Goal: Task Accomplishment & Management: Complete application form

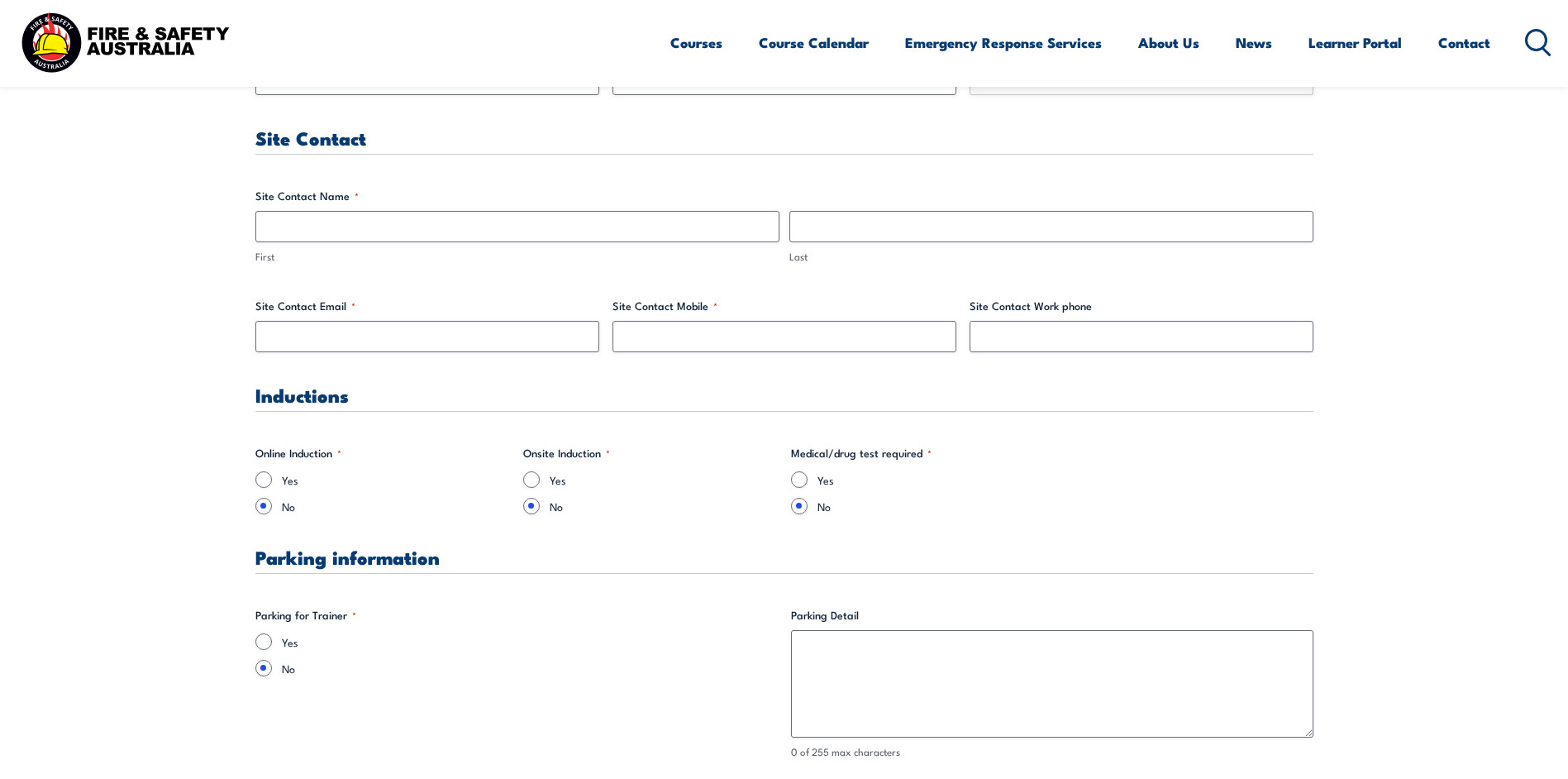
scroll to position [744, 0]
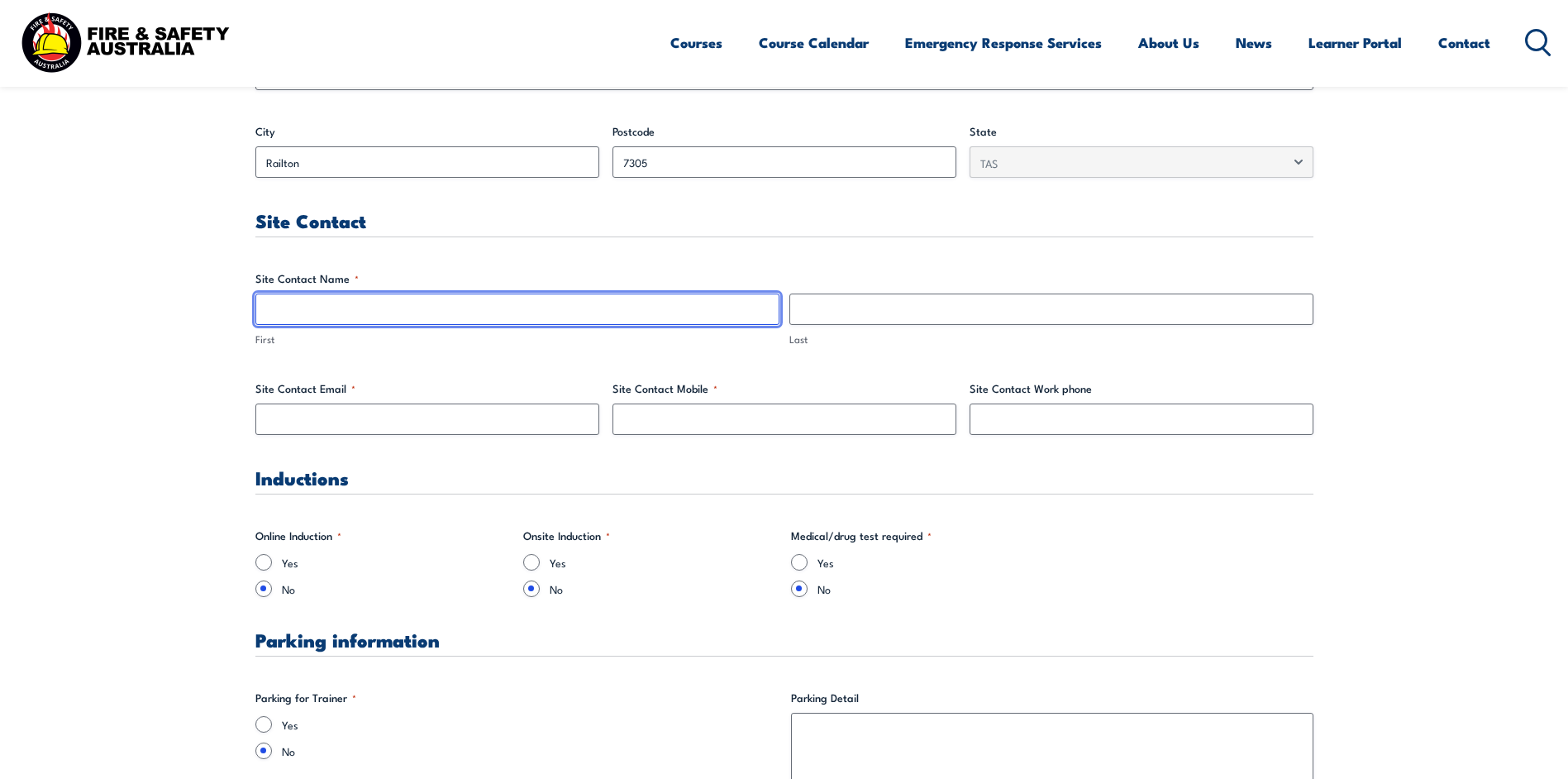
click at [304, 301] on input "First" at bounding box center [517, 309] width 524 height 31
type input "[PERSON_NAME]"
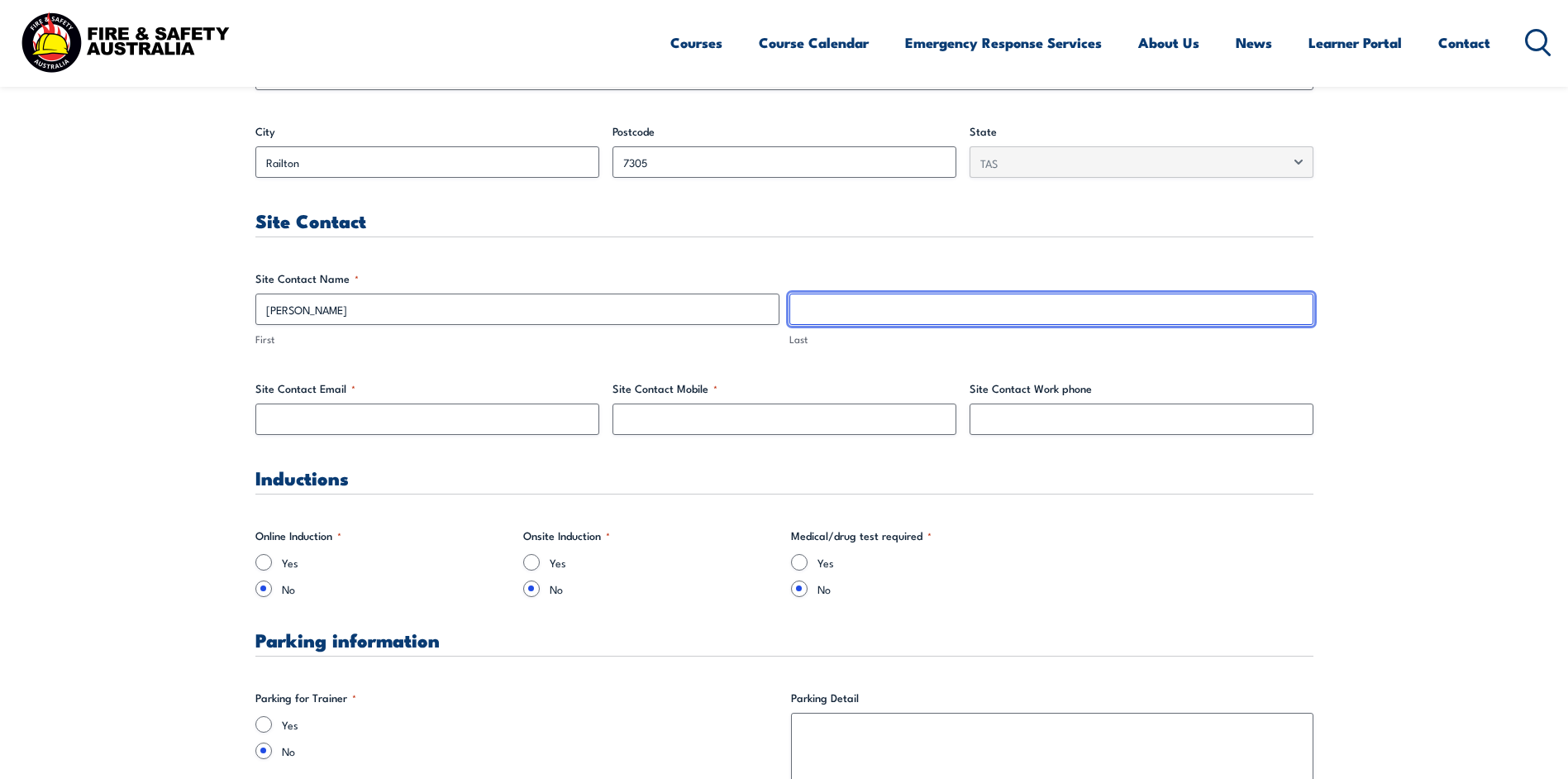
type input "[PERSON_NAME]"
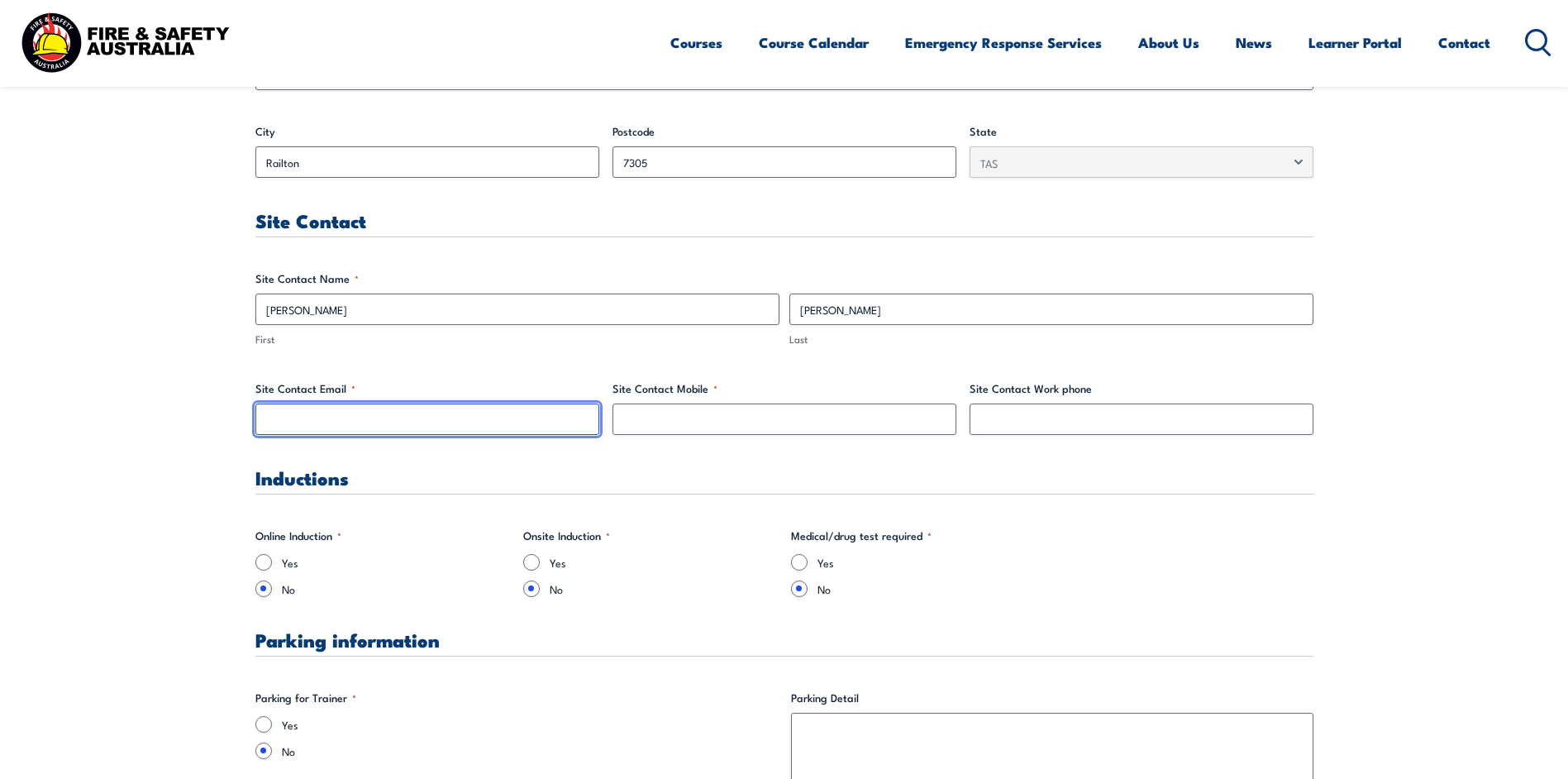
type input "[PERSON_NAME][EMAIL_ADDRESS][PERSON_NAME][DOMAIN_NAME]"
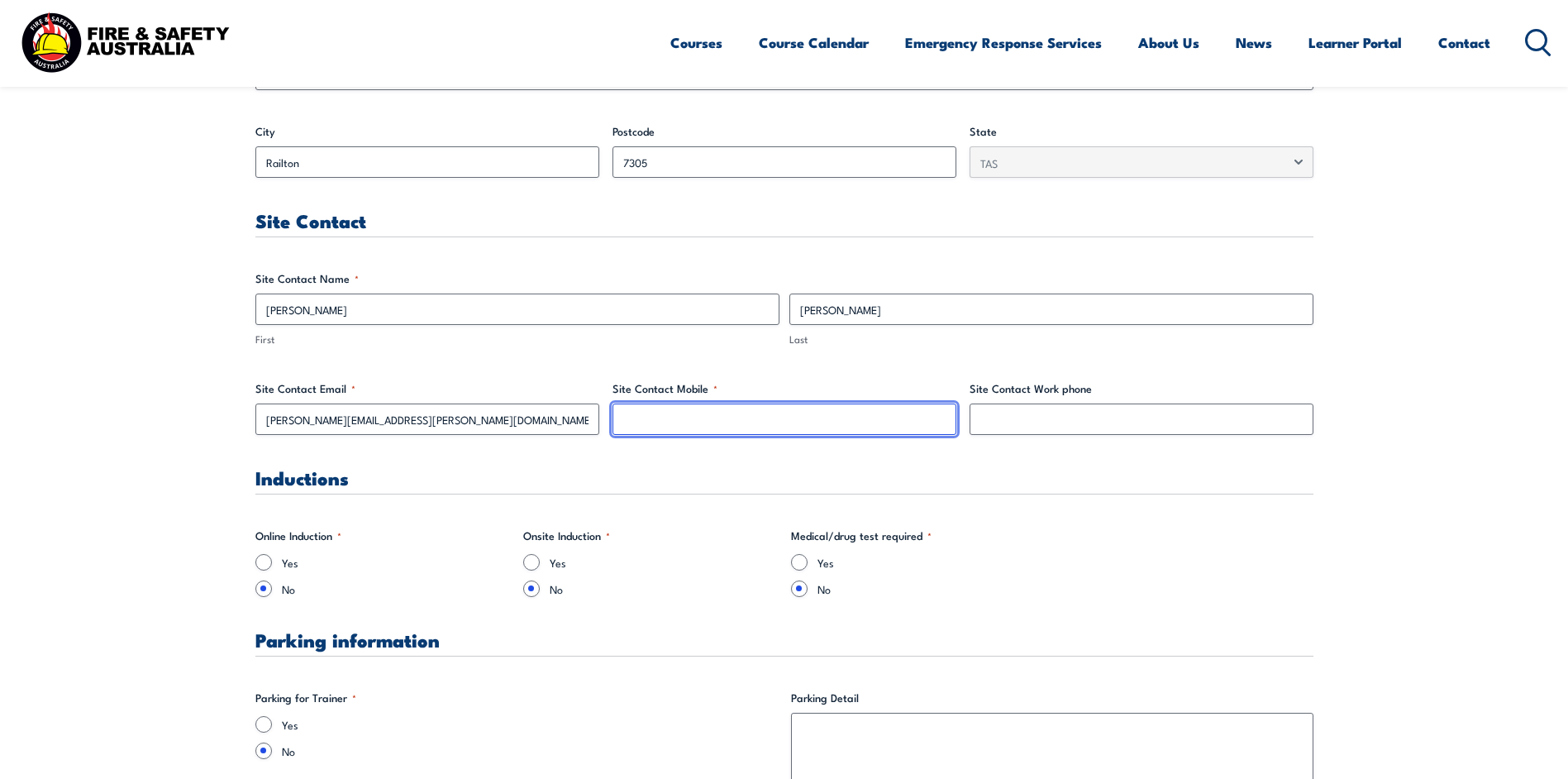
type input "0417405719"
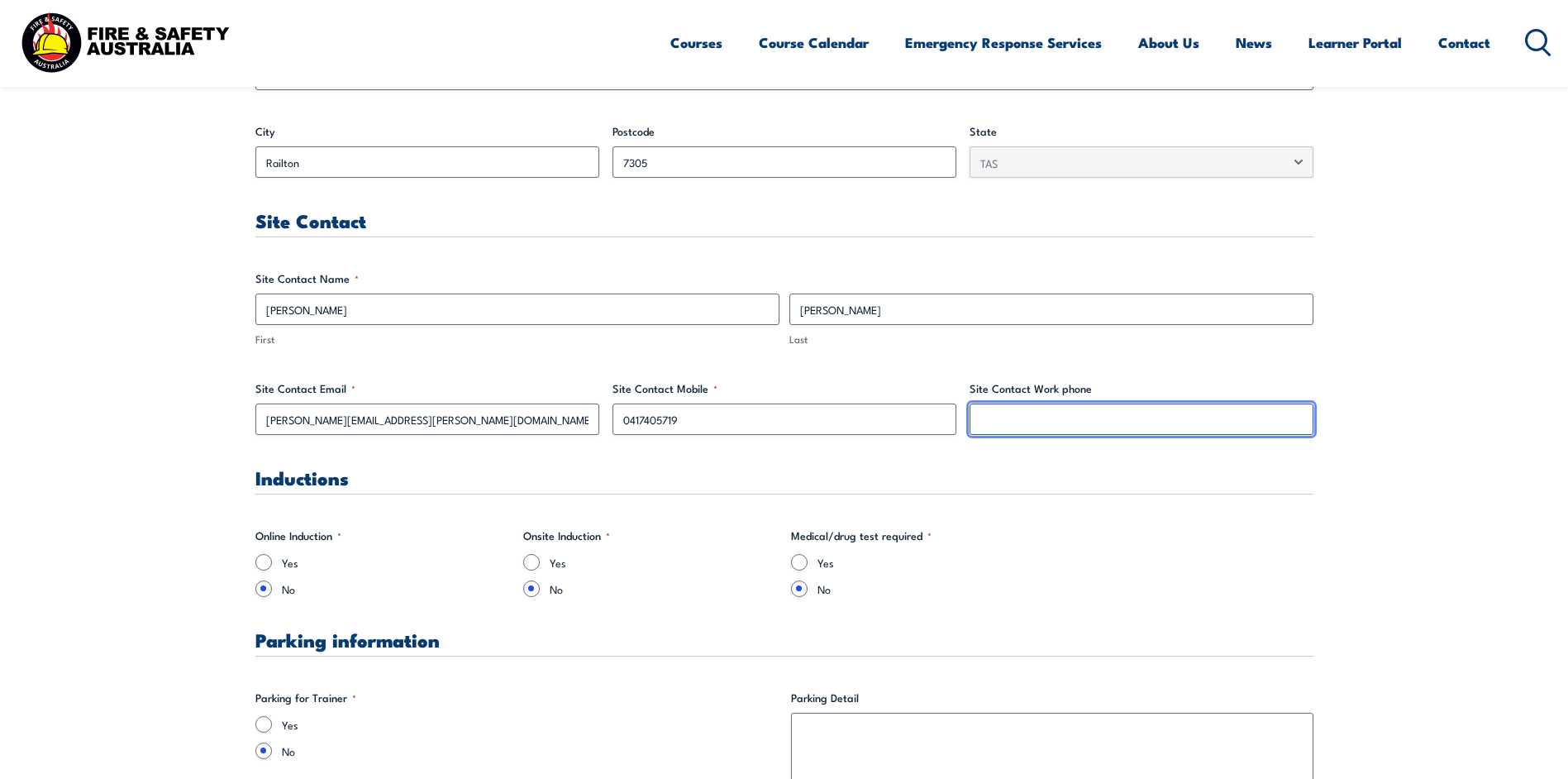
click at [1054, 424] on input "Site Contact Work phone" at bounding box center [1140, 419] width 343 height 31
type input "0417405719"
click at [258, 561] on input "Yes" at bounding box center [263, 561] width 16 height 16
radio input "true"
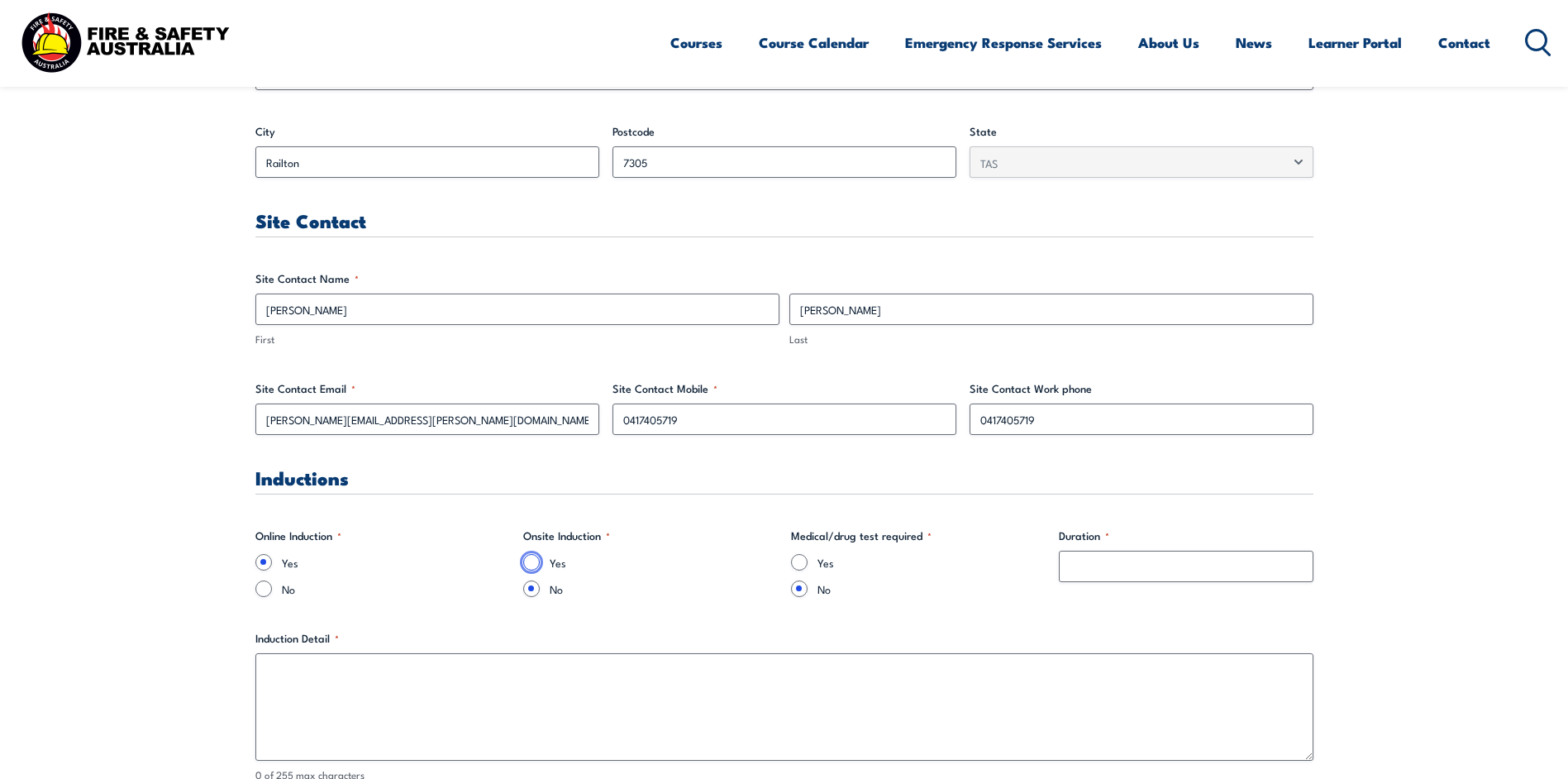
click at [532, 564] on input "Yes" at bounding box center [531, 561] width 16 height 16
radio input "true"
click at [534, 589] on input "No" at bounding box center [531, 588] width 16 height 16
radio input "true"
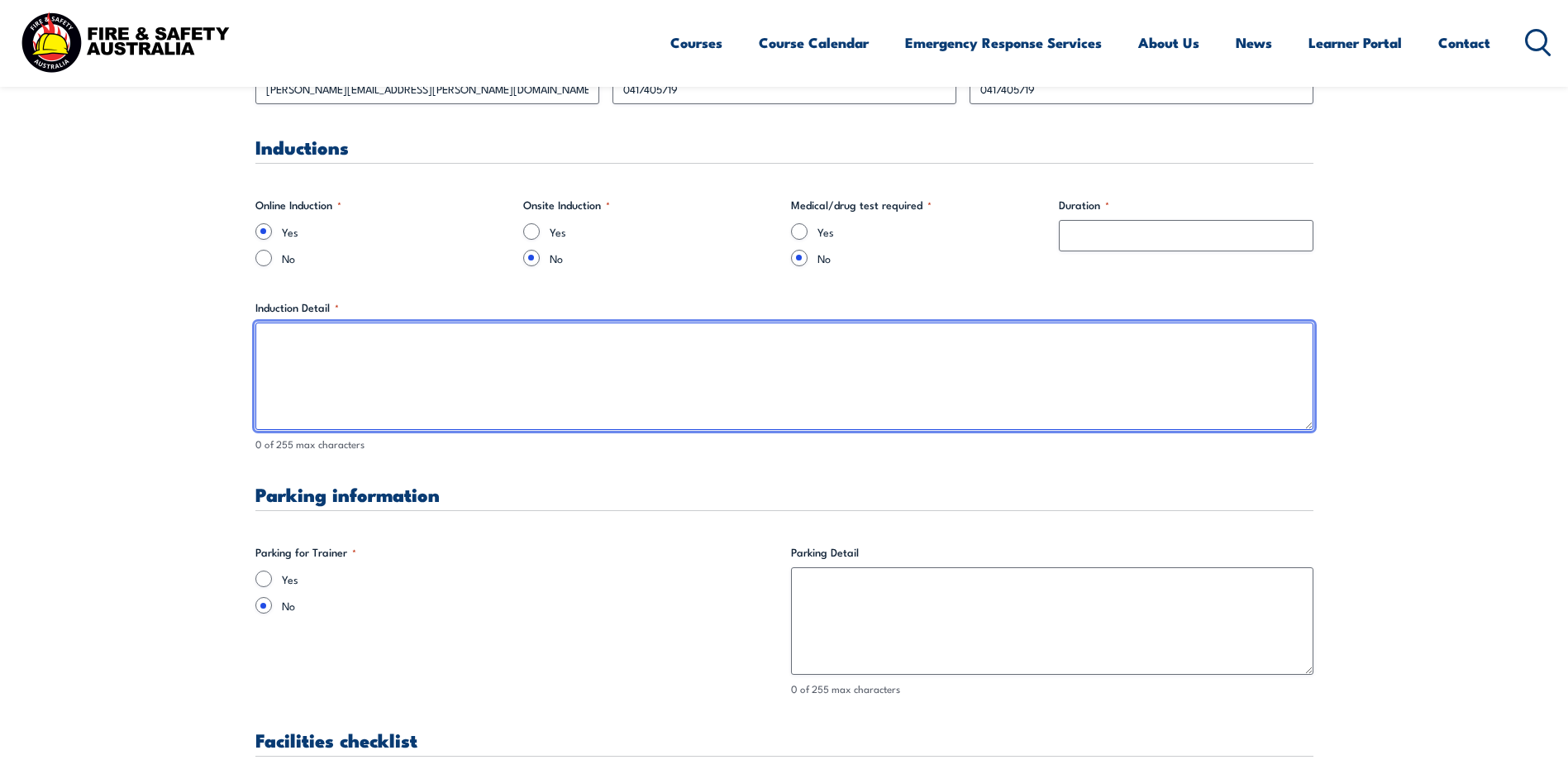
click at [316, 349] on textarea "Induction Detail *" at bounding box center [784, 376] width 1058 height 108
type textarea "E"
type textarea "Self managed induction required through the Rapid Portal - arranged by FSA"
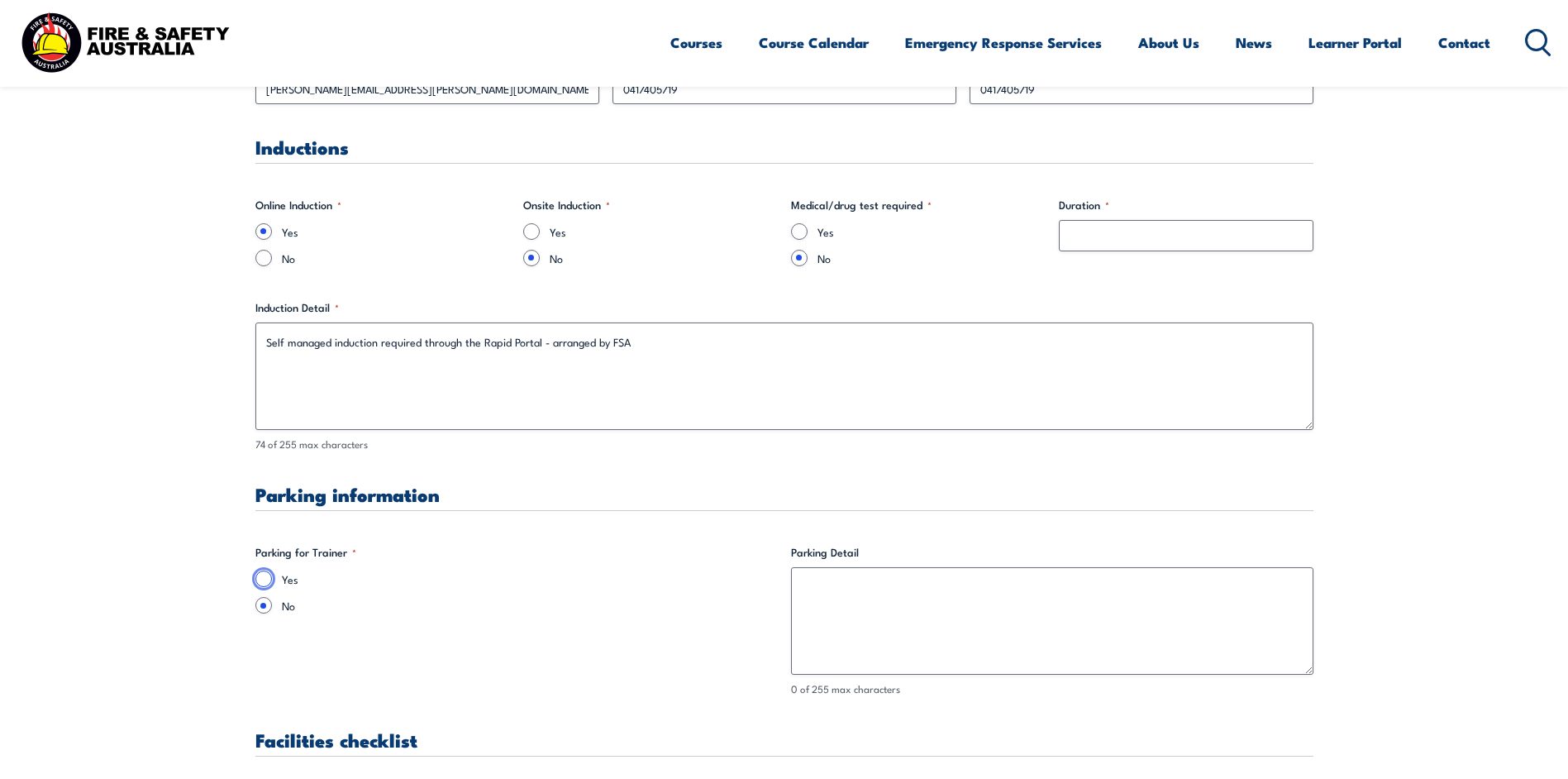
click at [270, 572] on input "Yes" at bounding box center [263, 578] width 16 height 16
radio input "true"
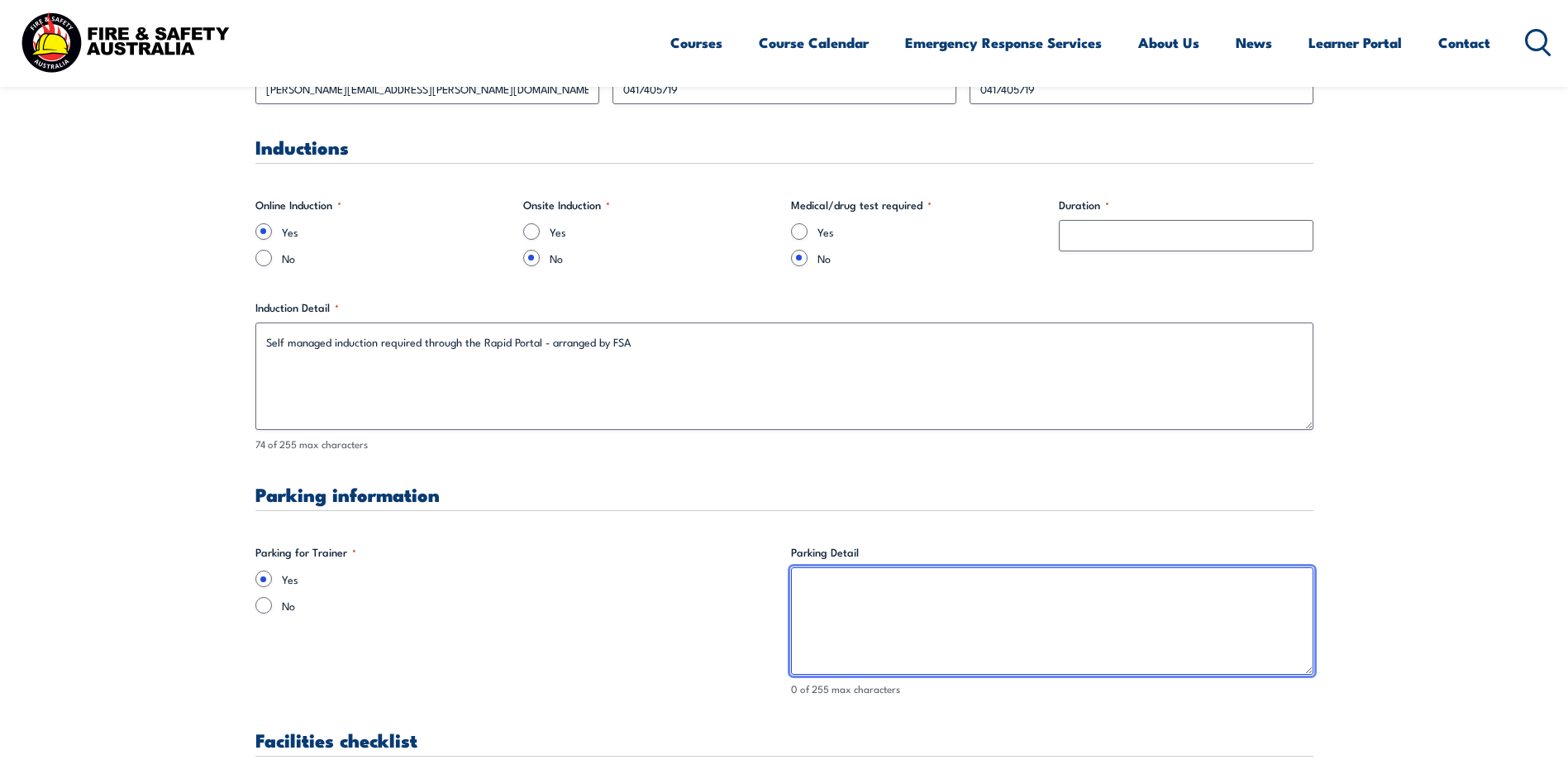
click at [866, 593] on textarea "Parking Detail" at bounding box center [1052, 621] width 522 height 108
type textarea "onsite - visitor/employee carpark"
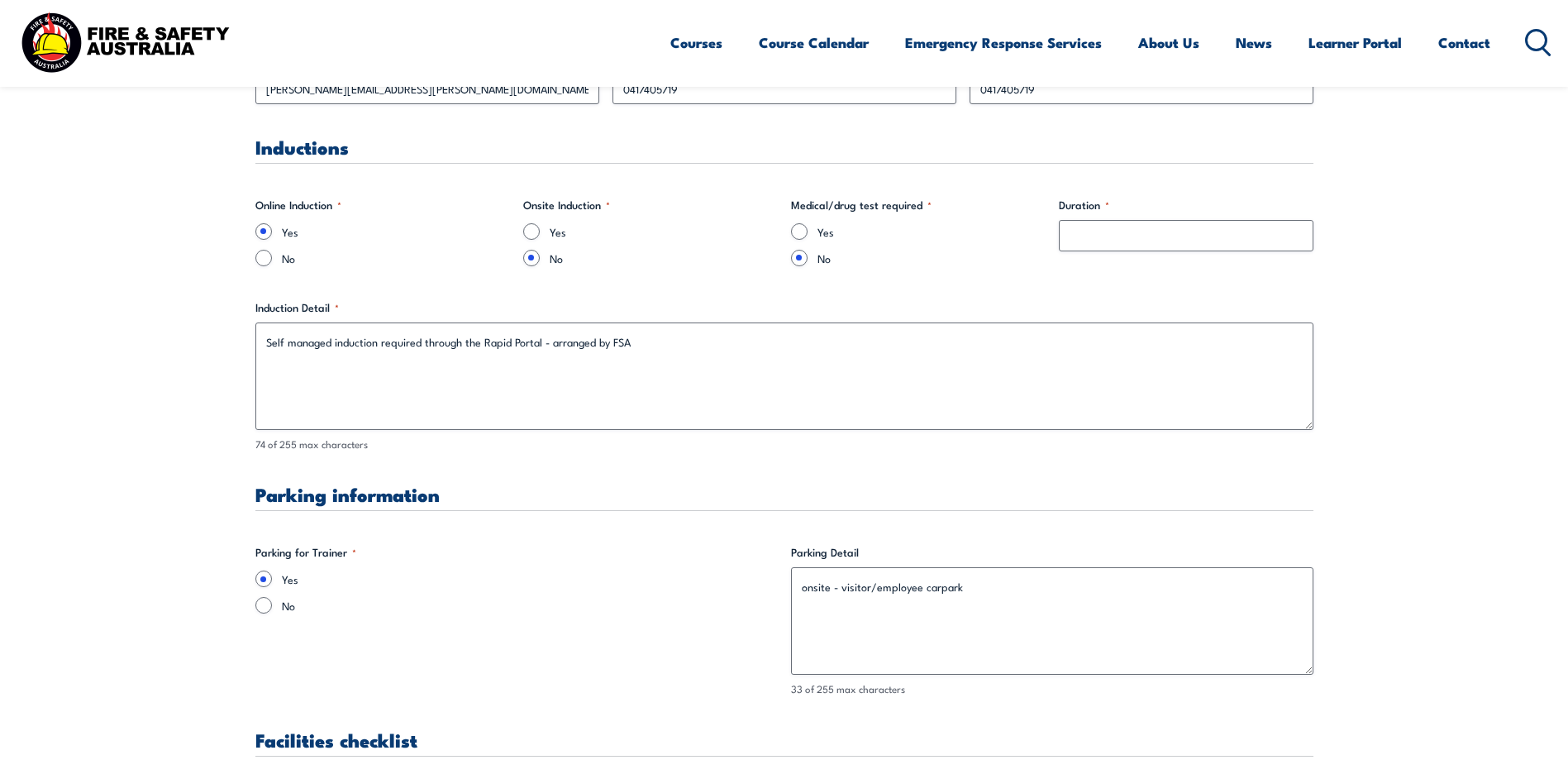
click at [615, 594] on div "Yes No" at bounding box center [516, 592] width 522 height 43
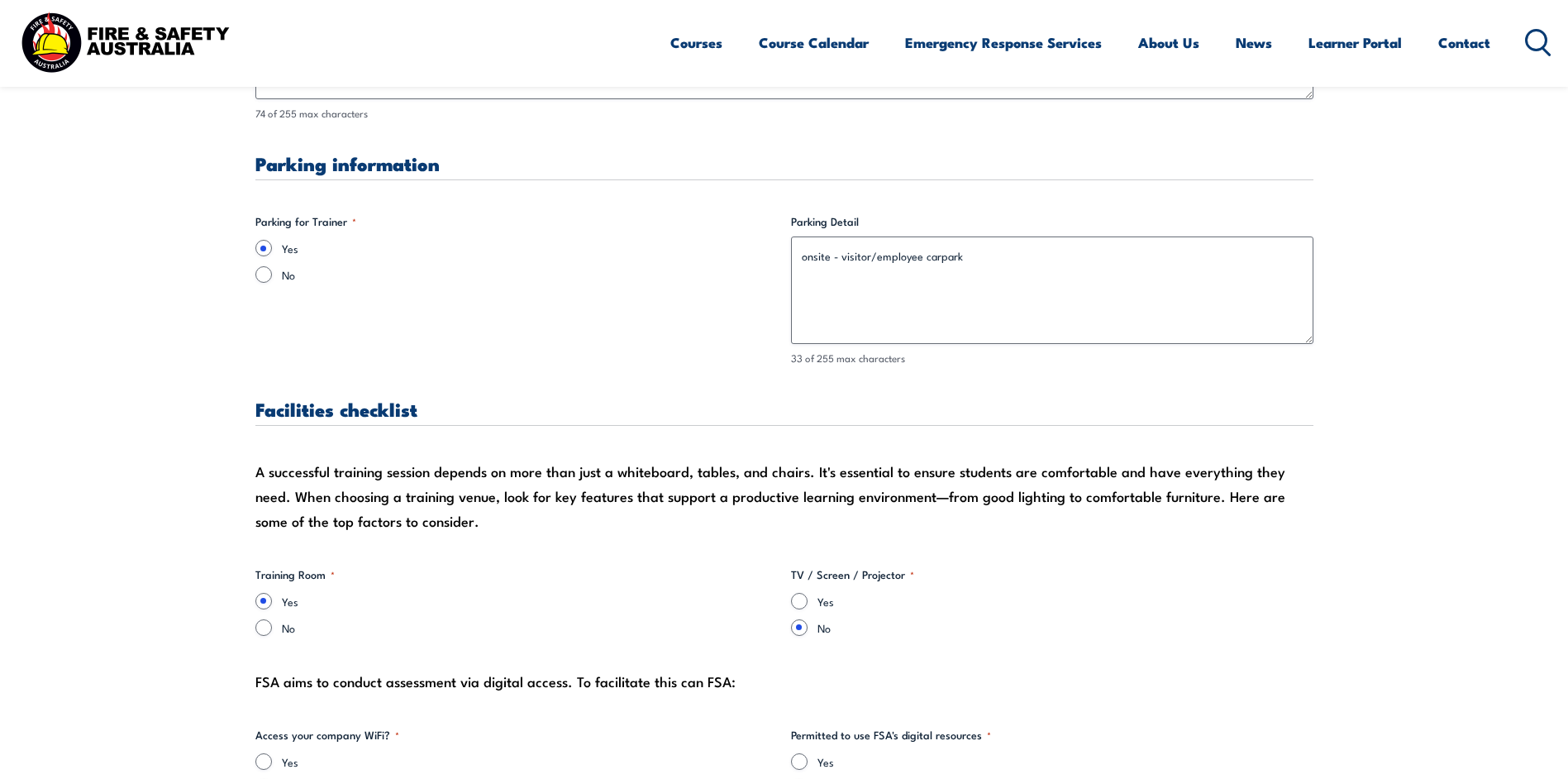
scroll to position [1571, 0]
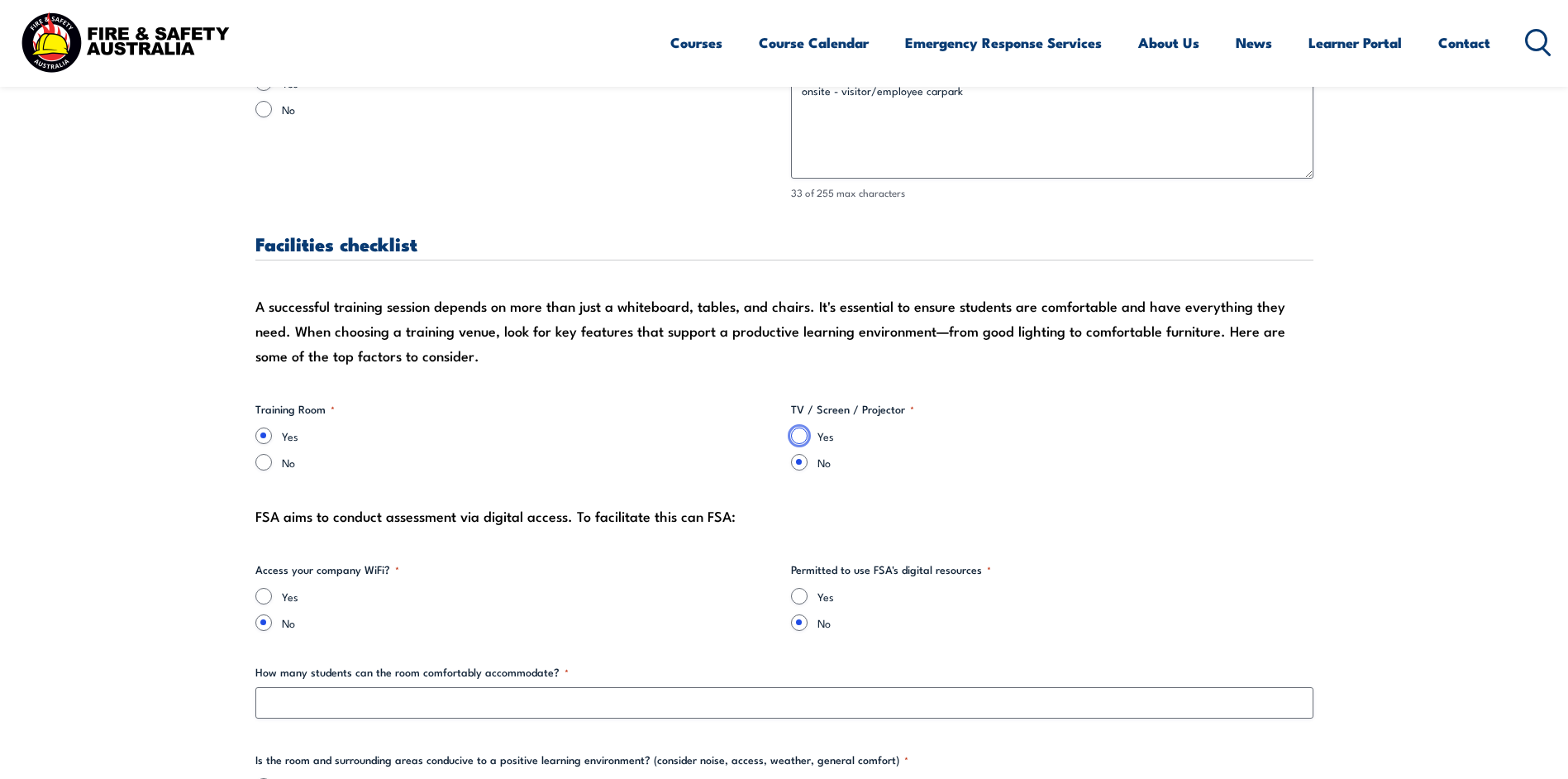
click at [804, 442] on input "Yes" at bounding box center [799, 435] width 16 height 16
radio input "true"
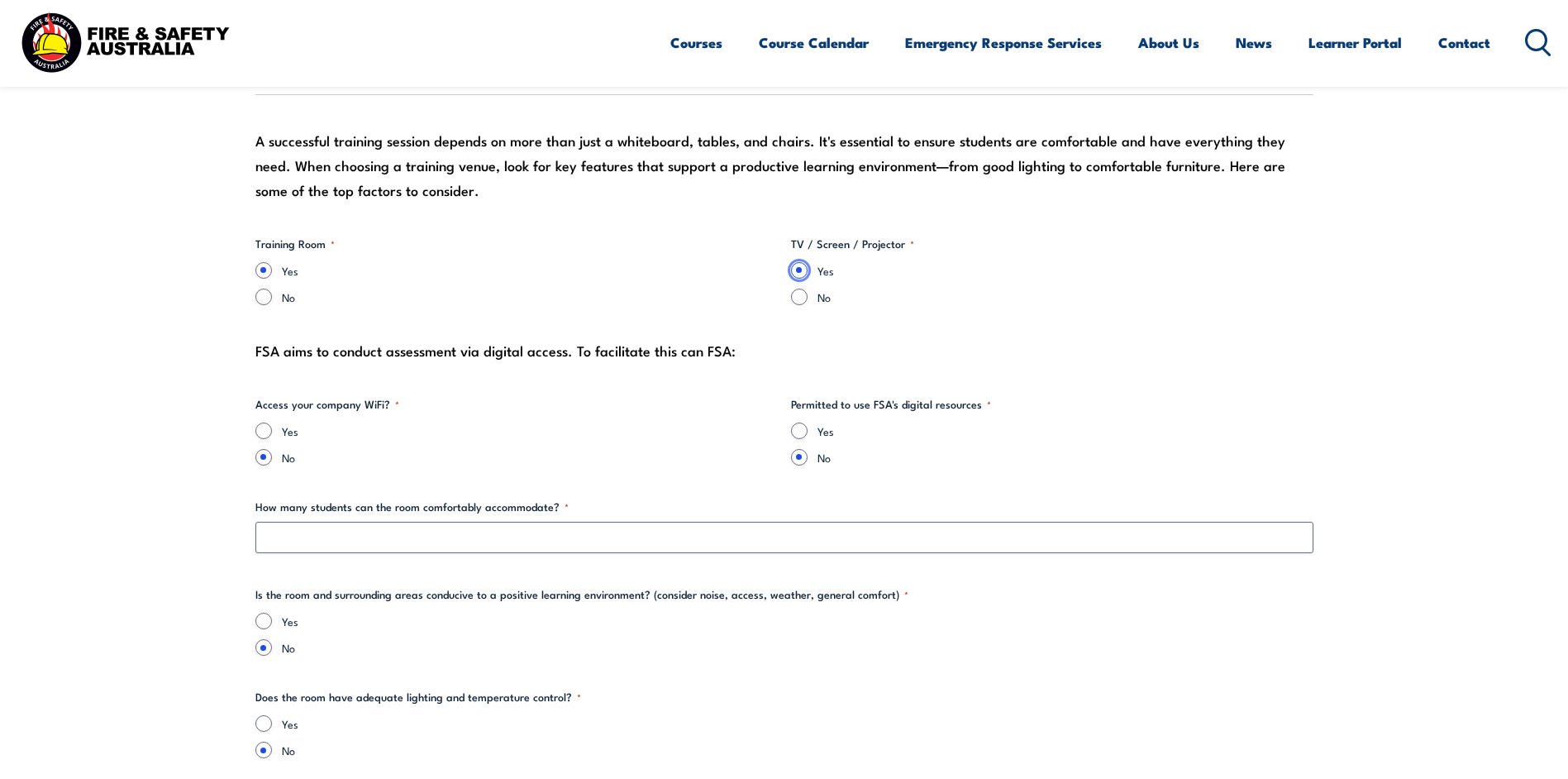
scroll to position [1819, 0]
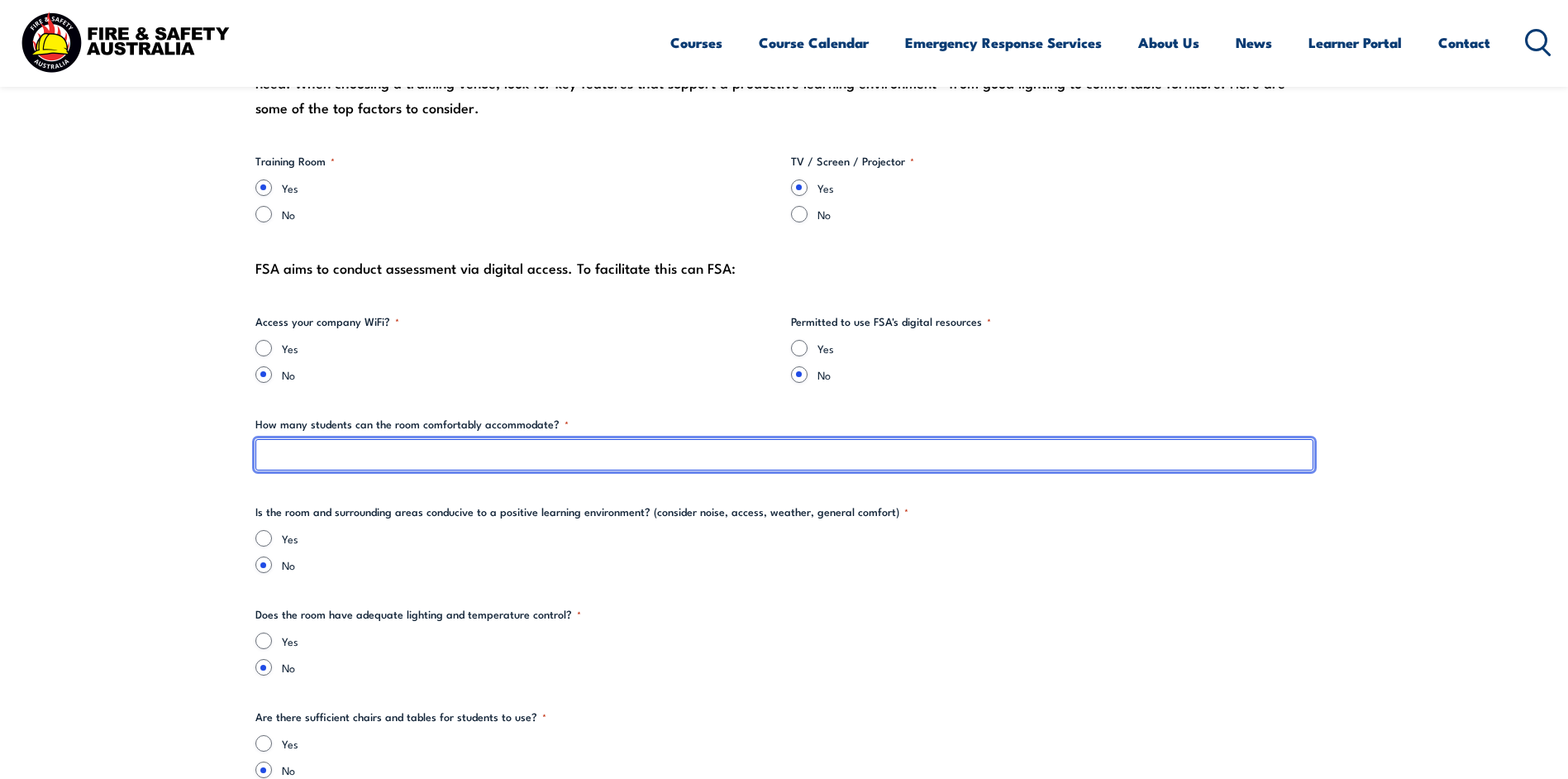
click at [290, 454] on input "How many students can the room comfortably accommodate? *" at bounding box center [784, 454] width 1058 height 31
type input "18"
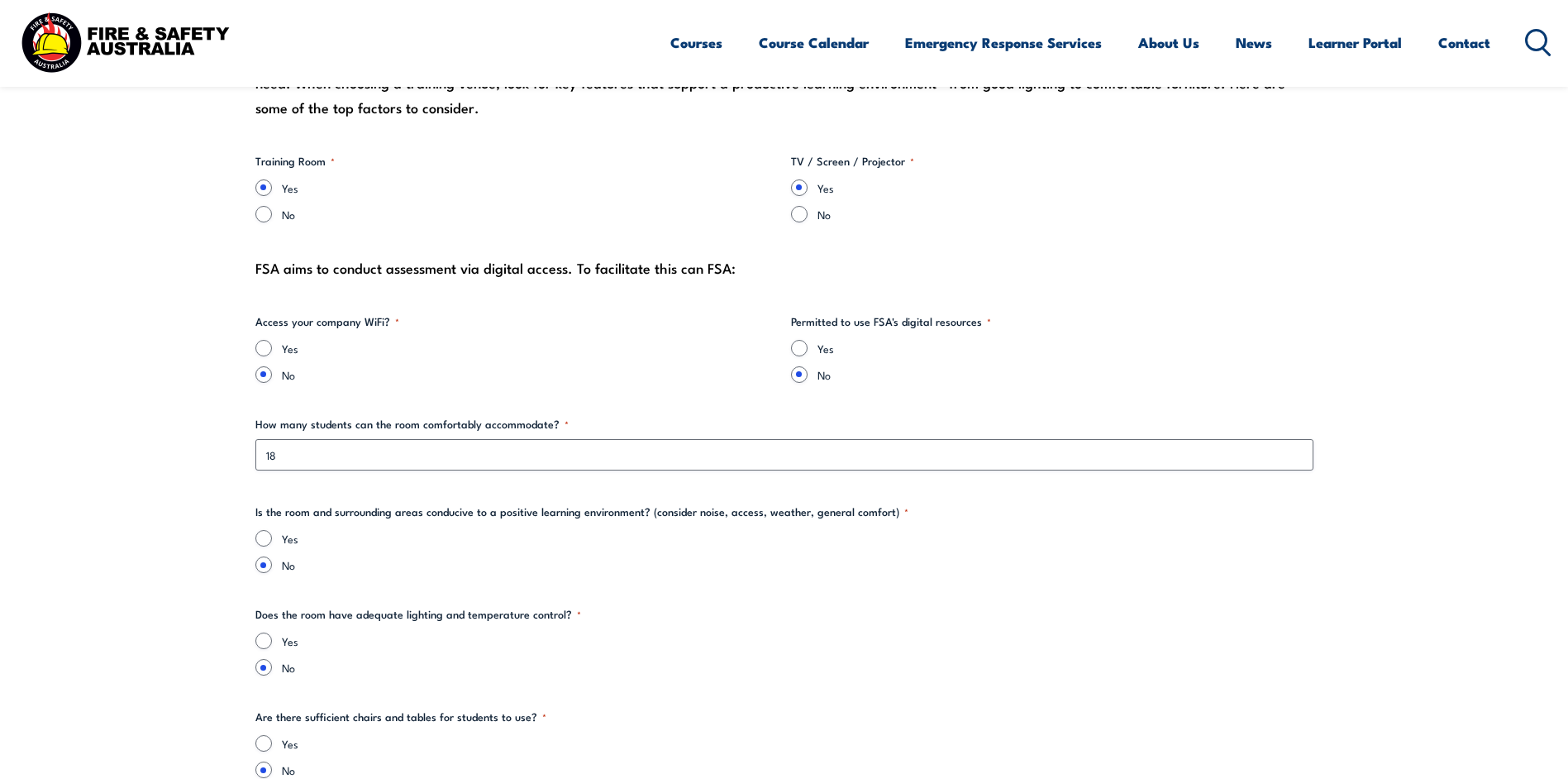
click at [398, 535] on label "Yes" at bounding box center [797, 538] width 1031 height 16
click at [272, 535] on input "Yes" at bounding box center [263, 538] width 16 height 16
radio input "true"
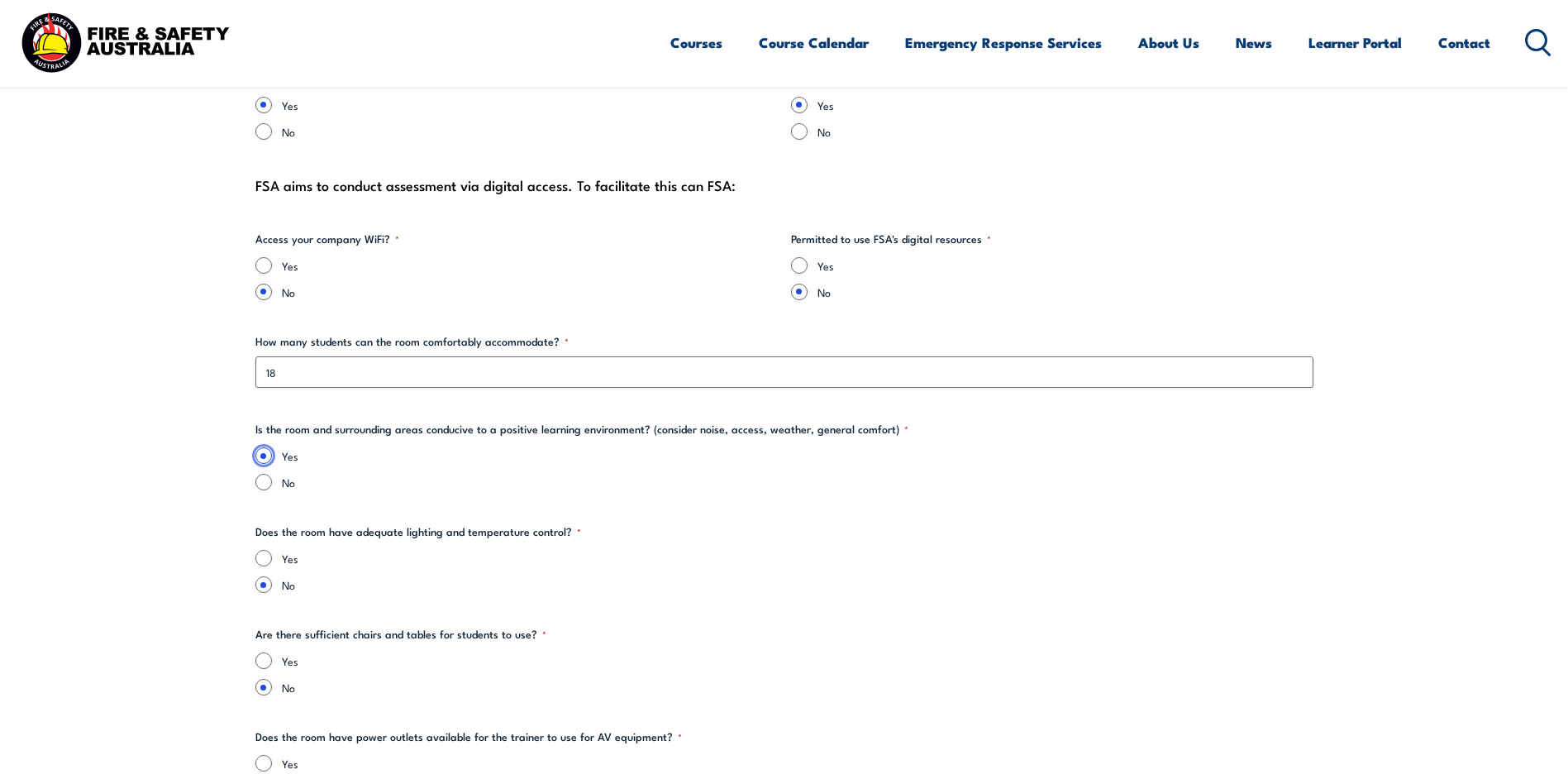
scroll to position [1984, 0]
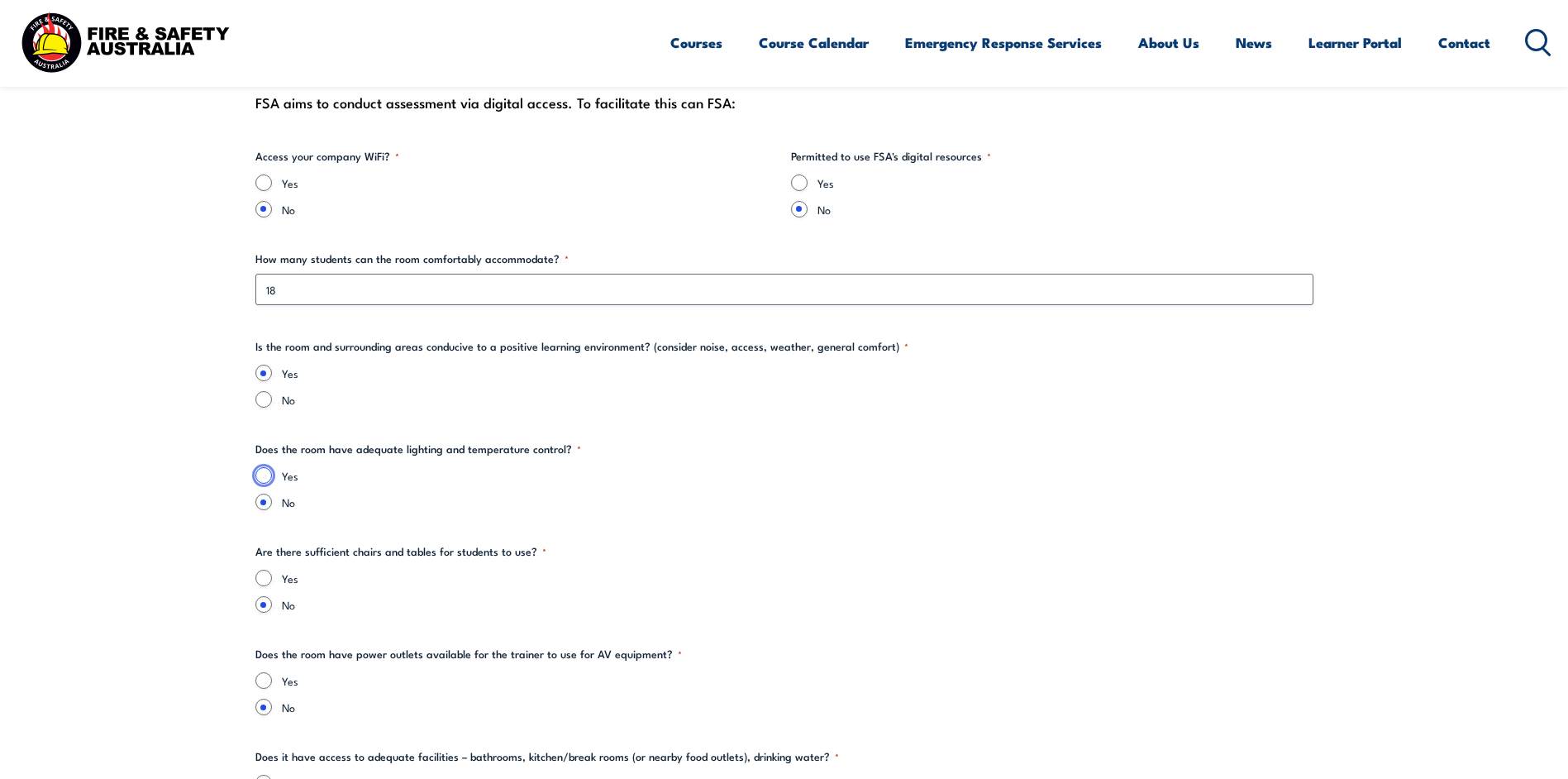
click at [258, 469] on input "Yes" at bounding box center [263, 475] width 16 height 16
radio input "true"
click at [262, 579] on input "Yes" at bounding box center [263, 578] width 16 height 16
radio input "true"
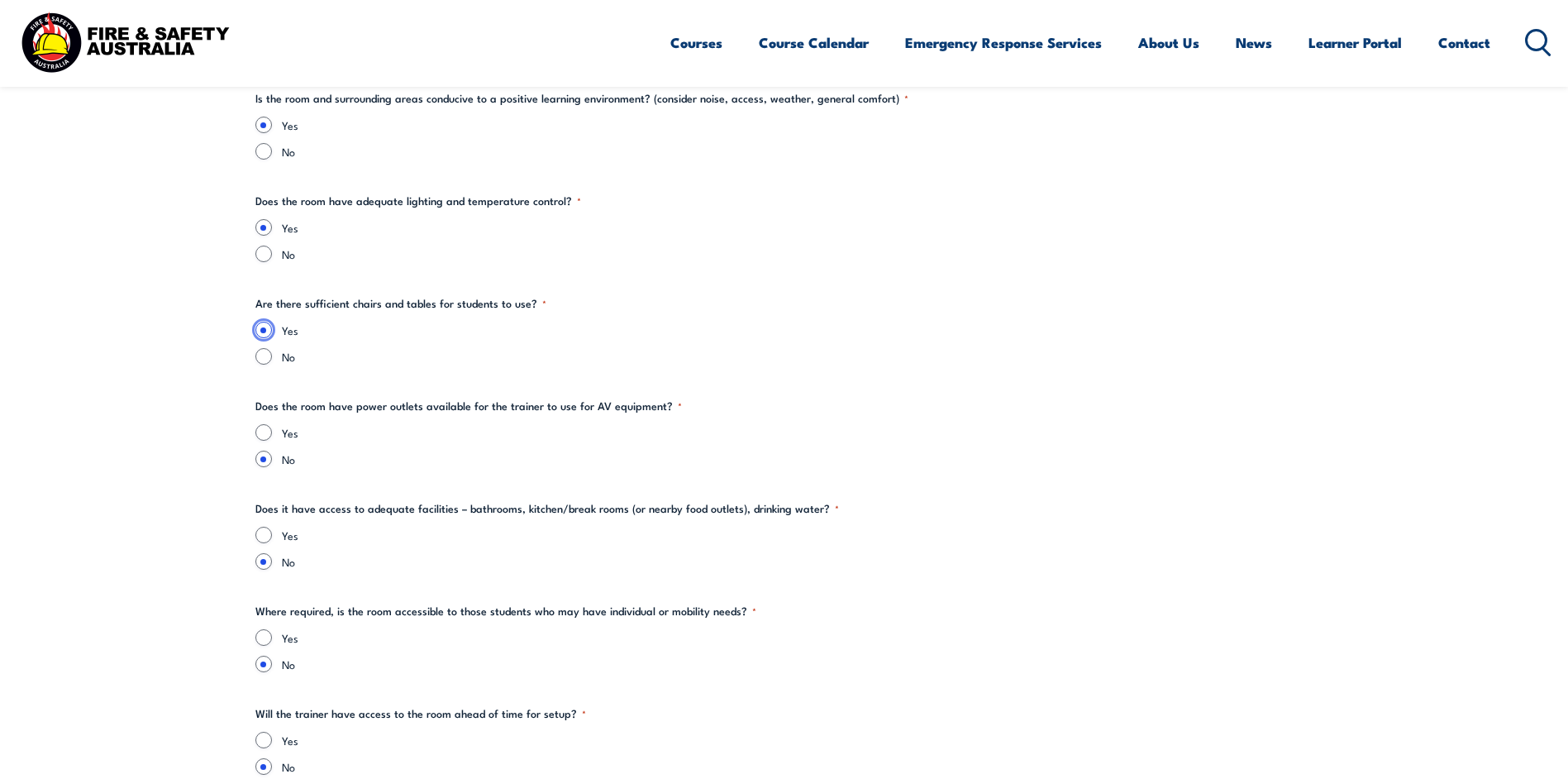
scroll to position [2315, 0]
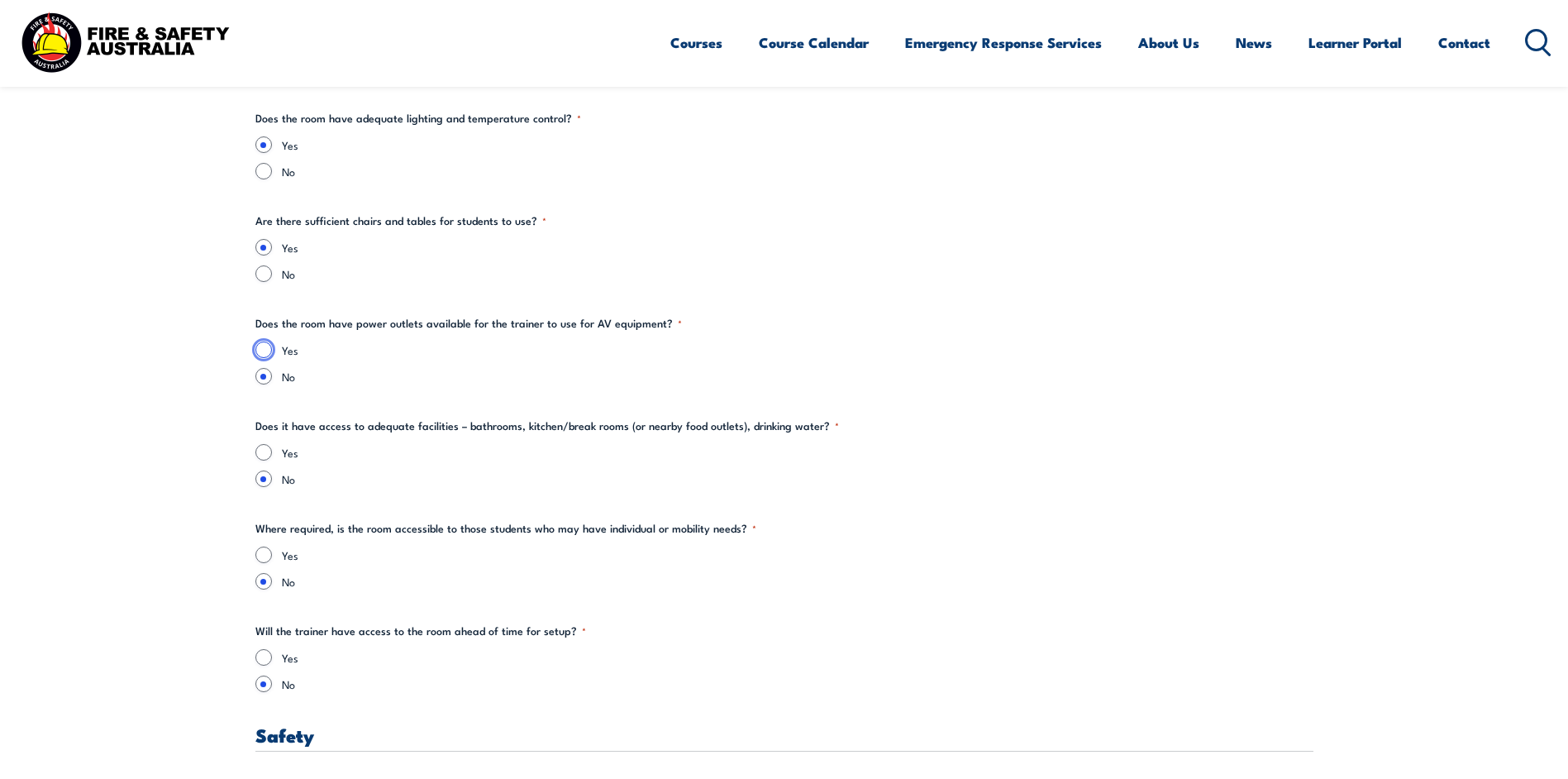
click at [261, 347] on input "Yes" at bounding box center [263, 349] width 16 height 16
radio input "true"
click at [260, 448] on input "Yes" at bounding box center [263, 452] width 16 height 16
radio input "true"
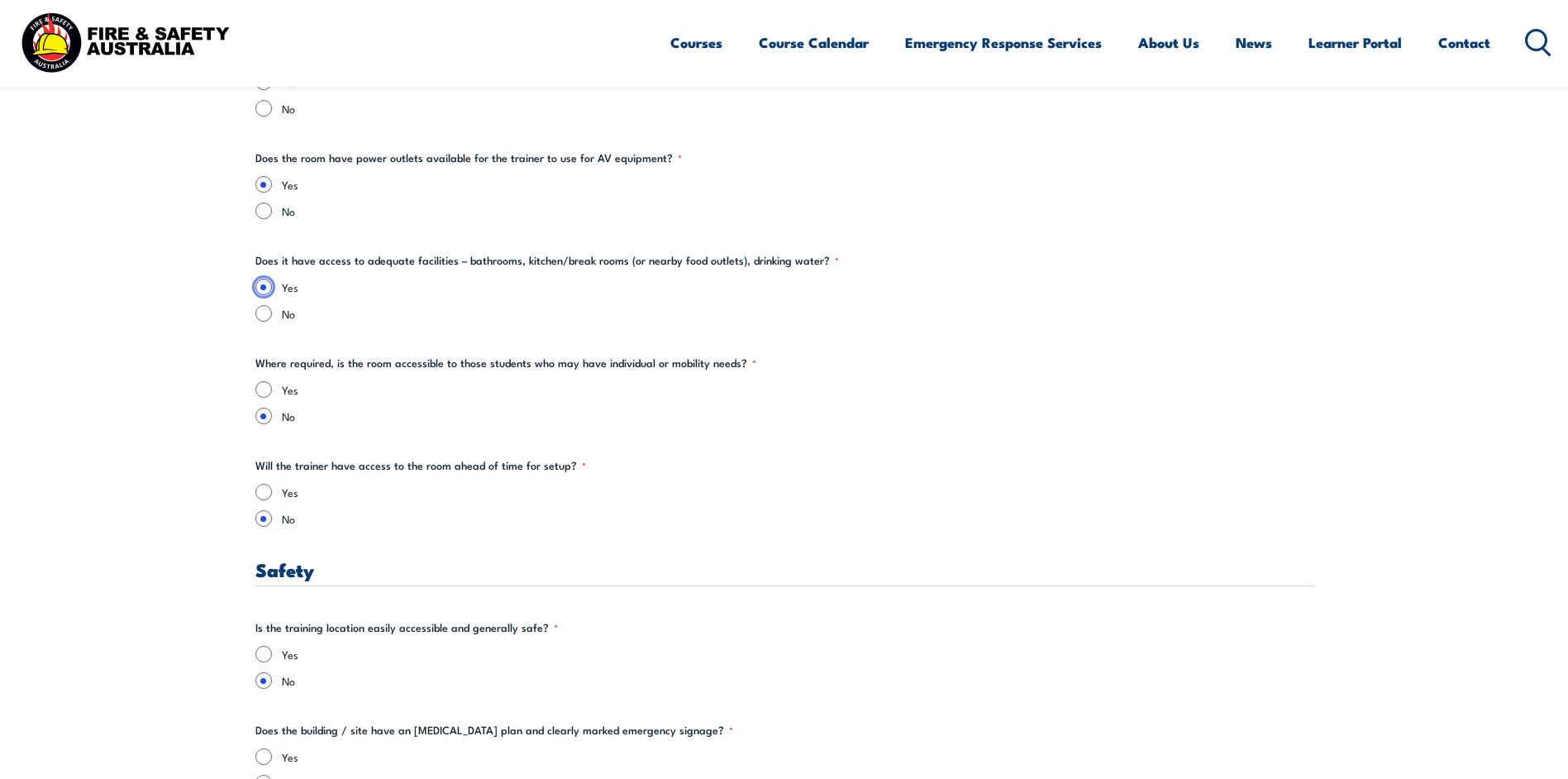
scroll to position [2563, 0]
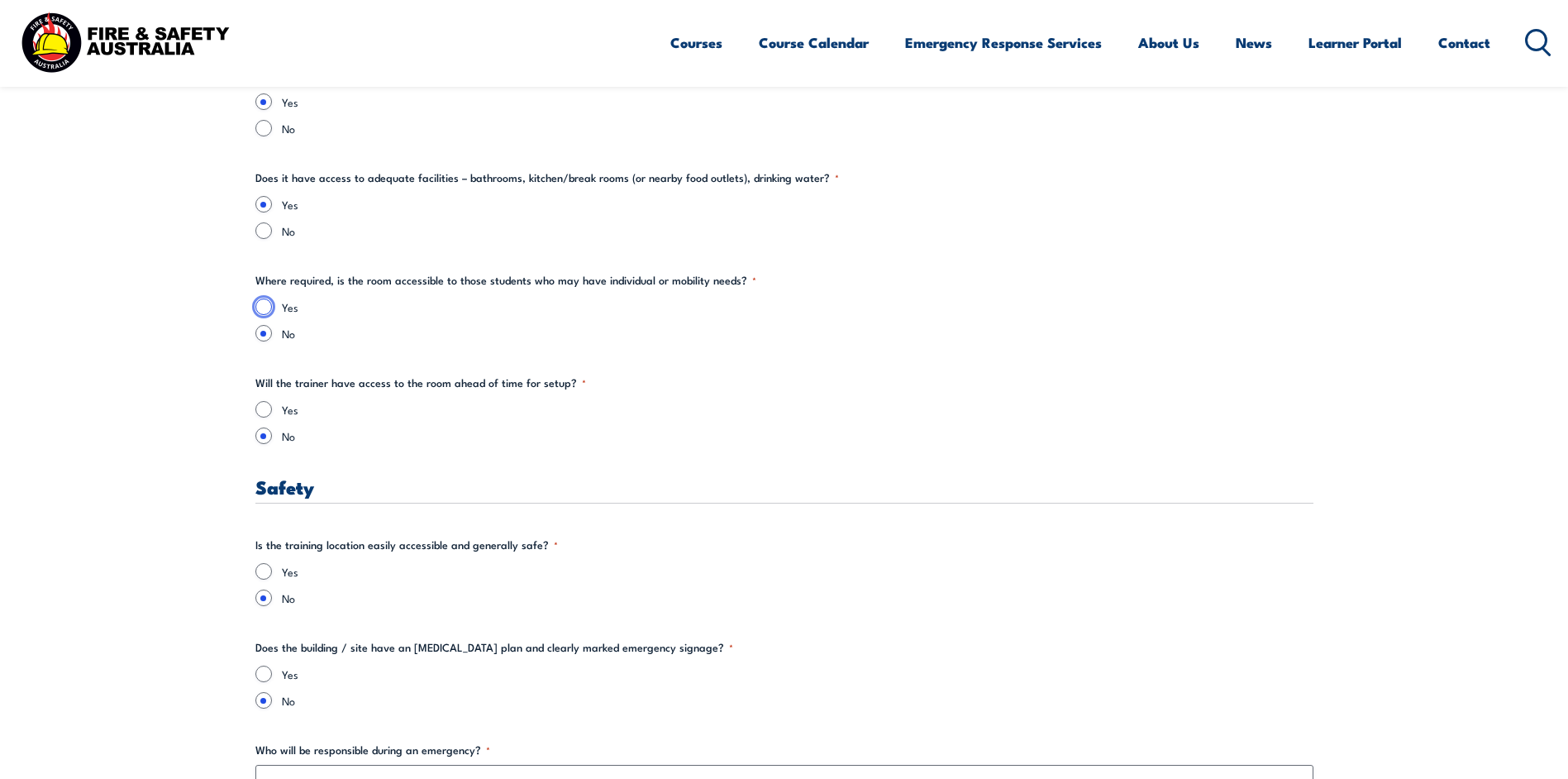
click at [260, 306] on input "Yes" at bounding box center [263, 306] width 16 height 16
radio input "true"
click at [262, 334] on input "No" at bounding box center [263, 332] width 16 height 16
radio input "true"
click at [264, 407] on input "Yes" at bounding box center [263, 409] width 16 height 16
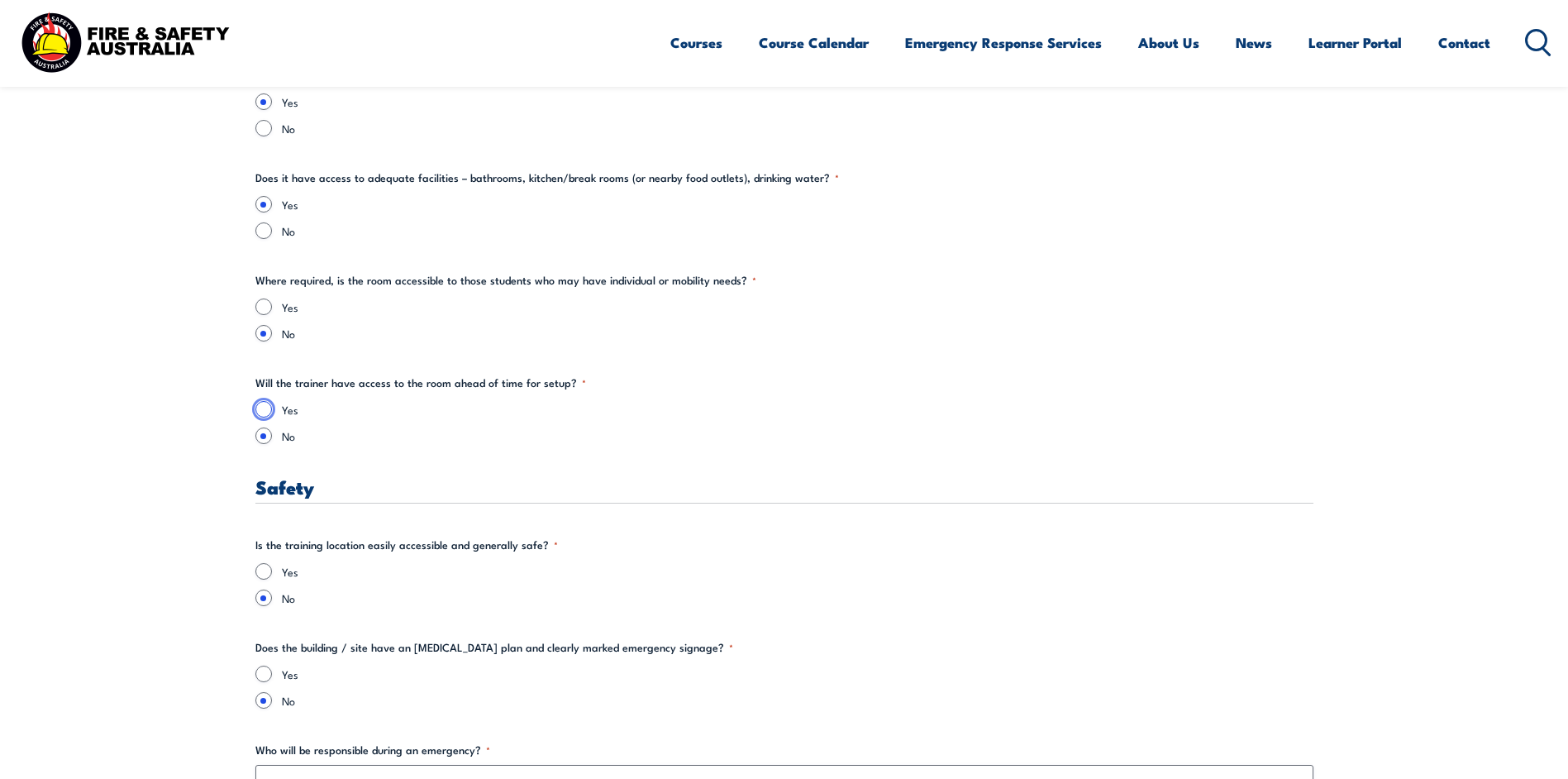
radio input "true"
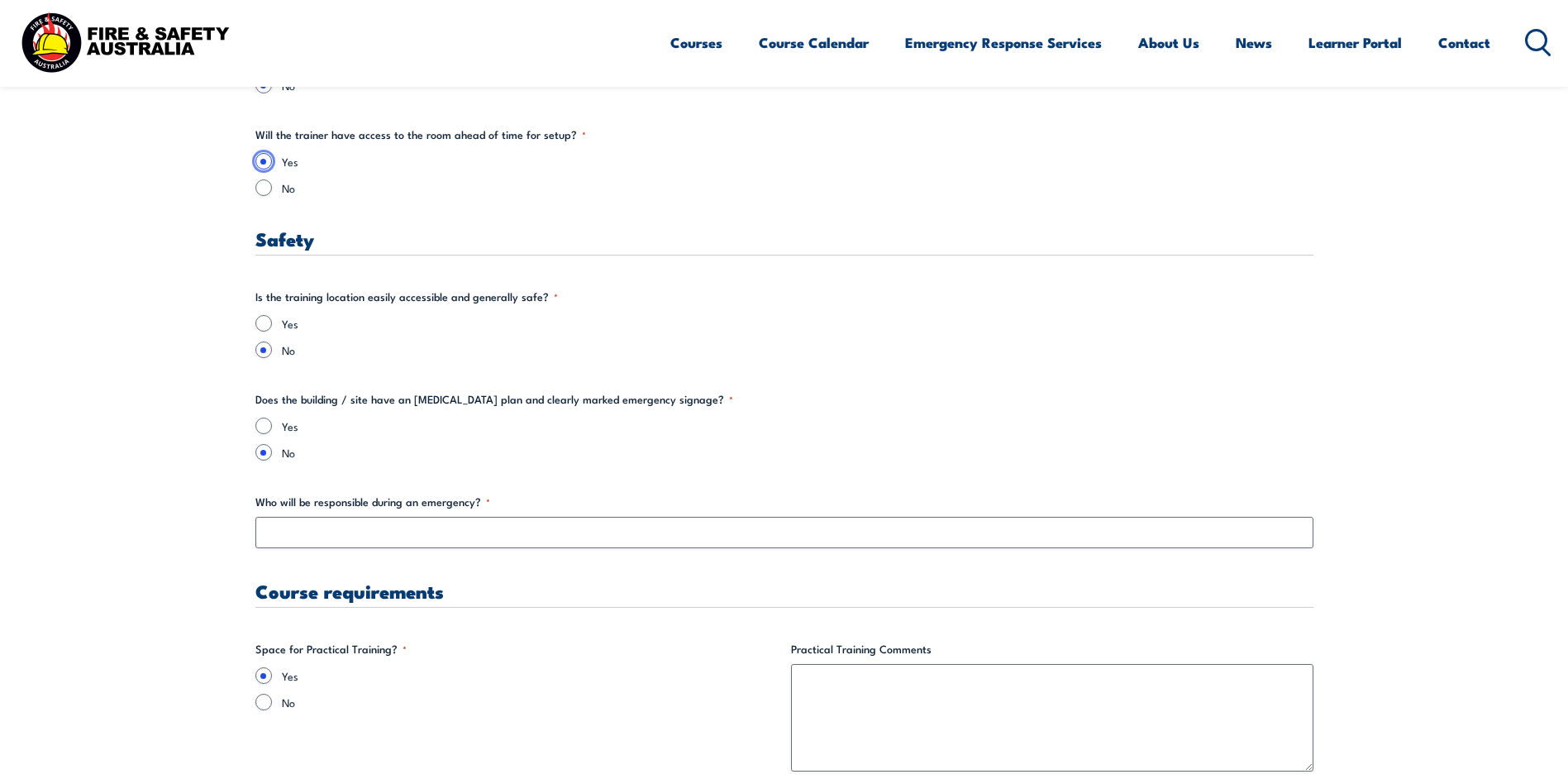
scroll to position [2893, 0]
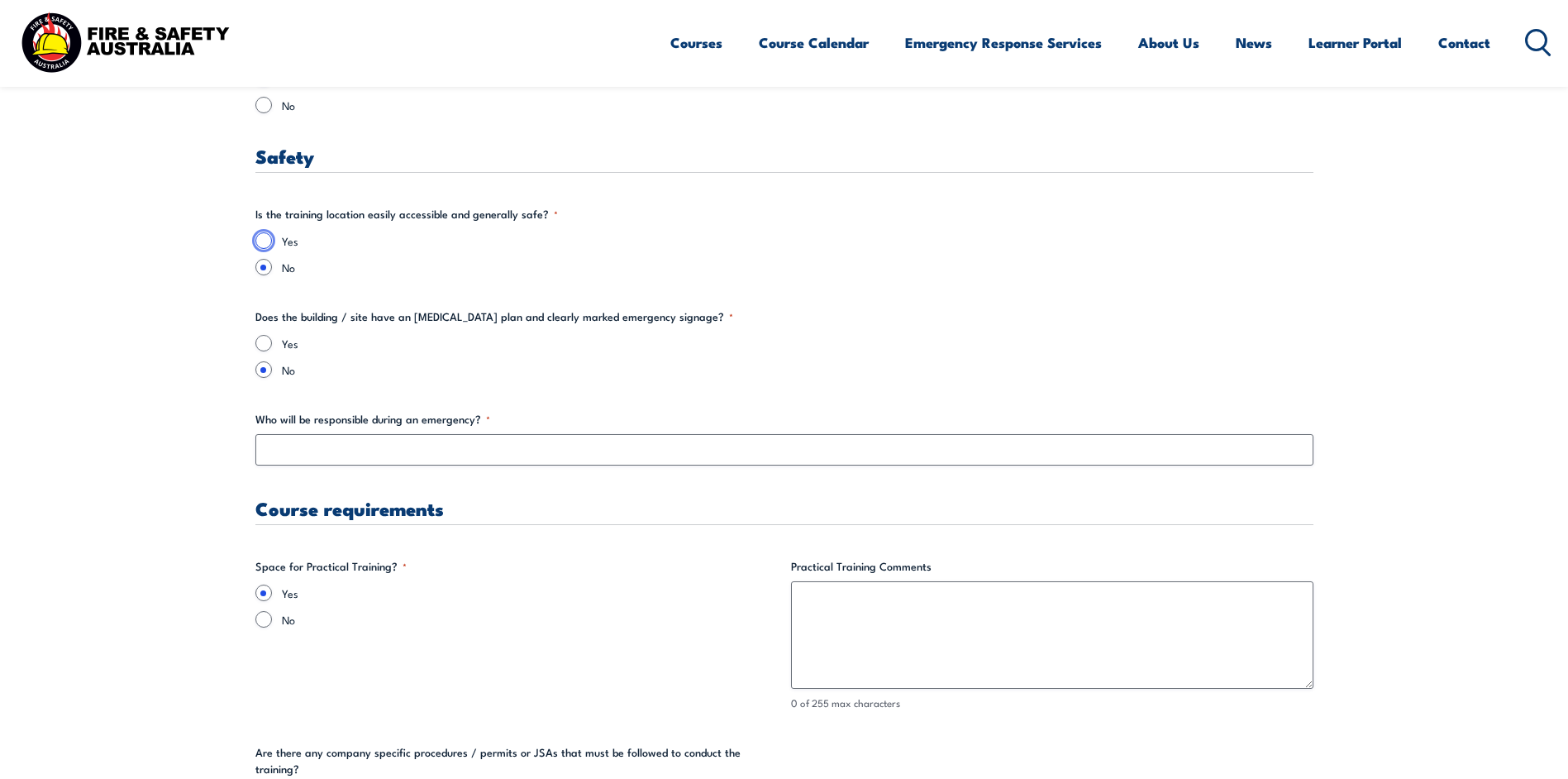
click at [262, 237] on input "Yes" at bounding box center [263, 240] width 16 height 16
radio input "true"
click at [261, 338] on input "Yes" at bounding box center [263, 343] width 16 height 16
radio input "true"
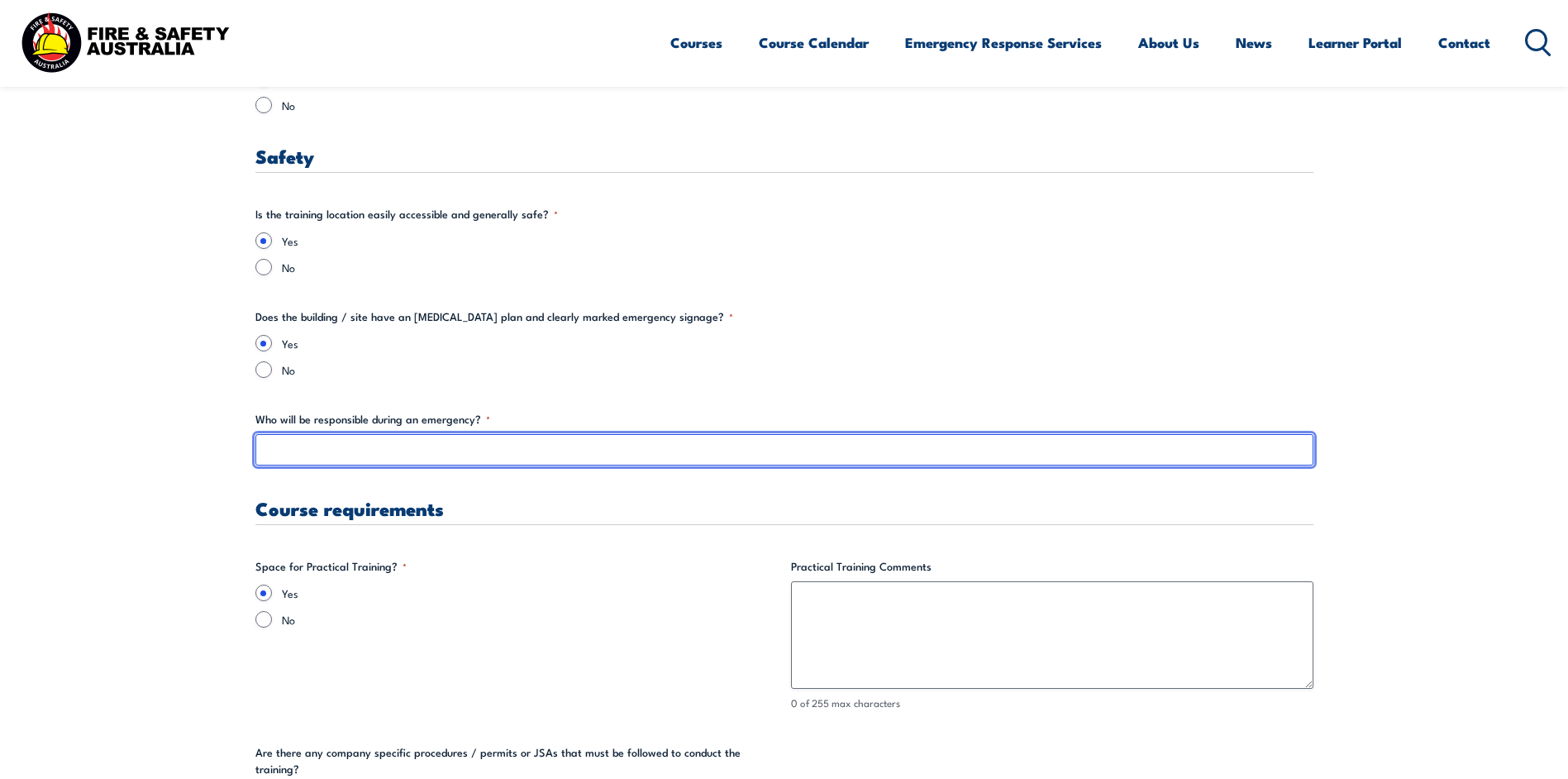
click at [275, 451] on input "Who will be responsible during an emergency? *" at bounding box center [784, 449] width 1058 height 31
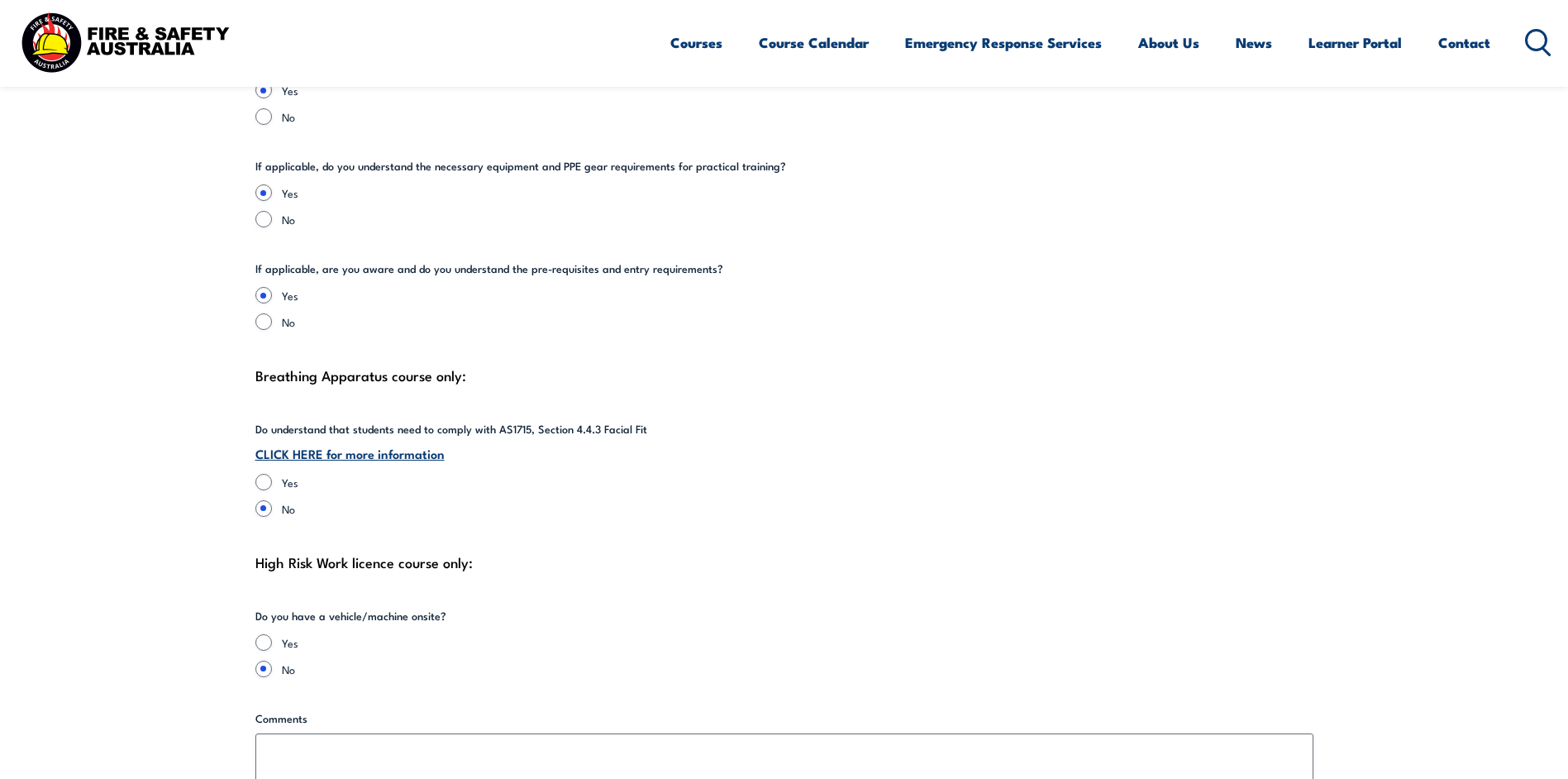
scroll to position [3802, 0]
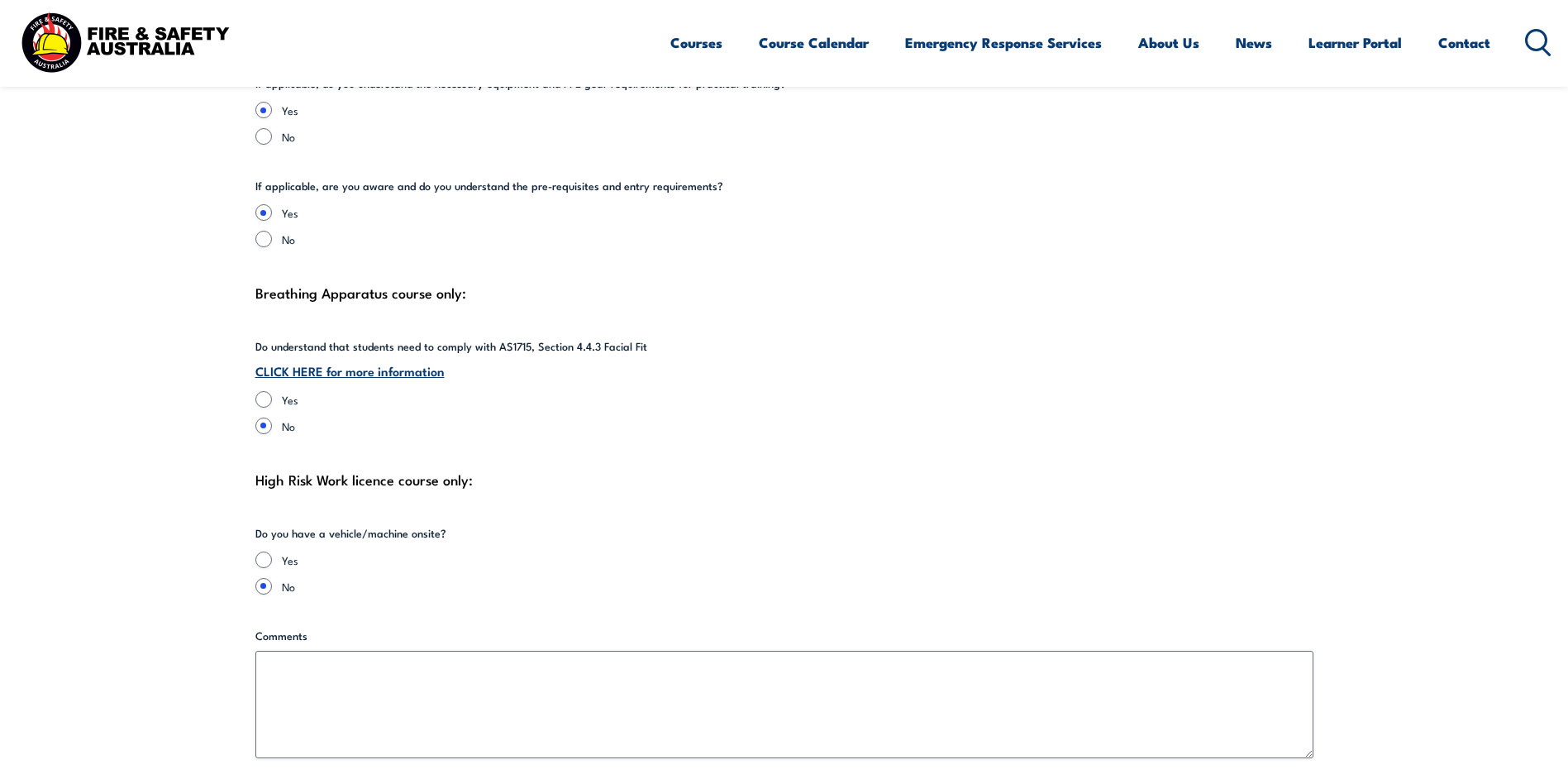
type input "Site Wardens"
click at [265, 391] on input "Yes" at bounding box center [263, 399] width 16 height 16
radio input "true"
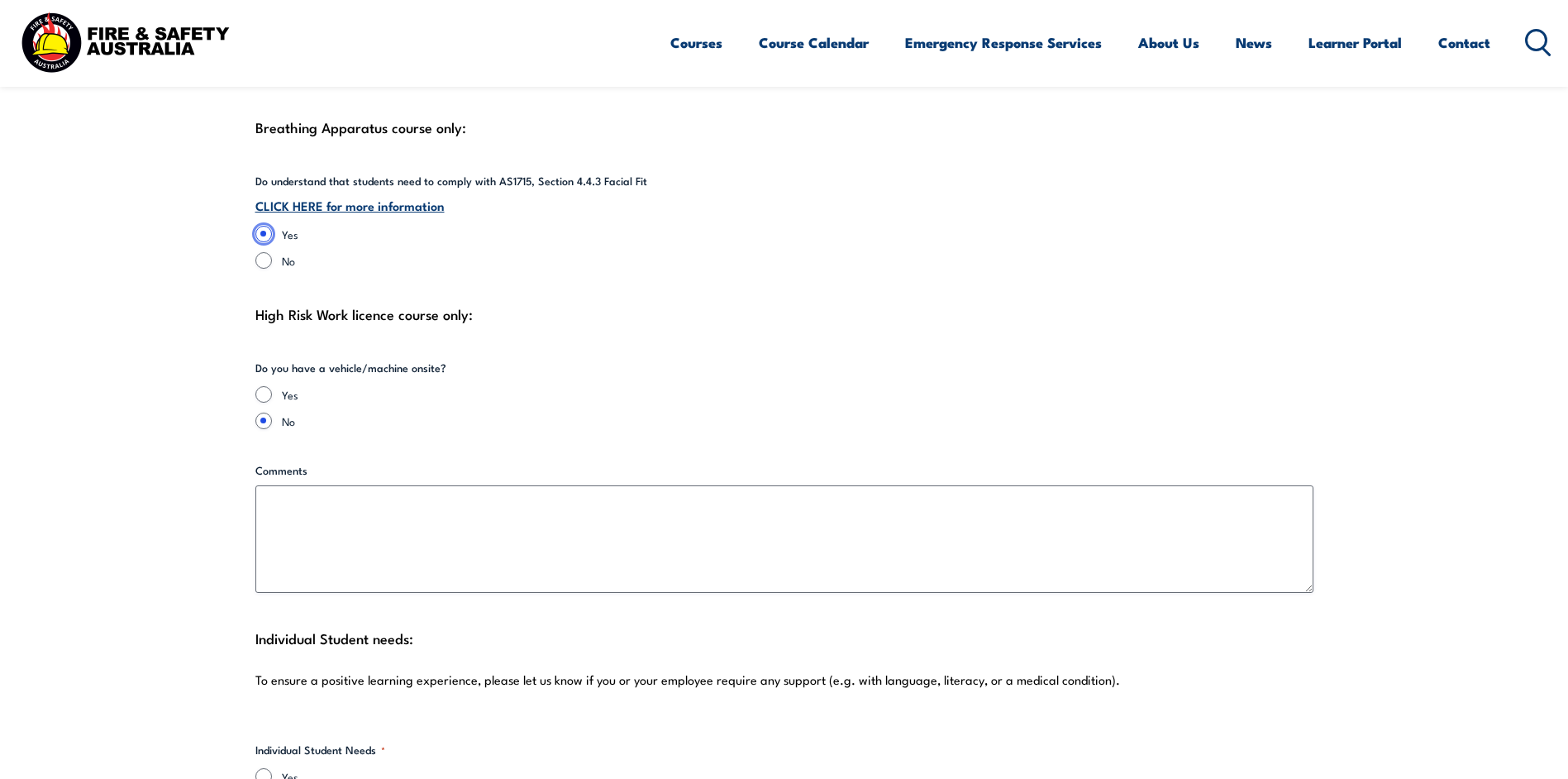
scroll to position [4050, 0]
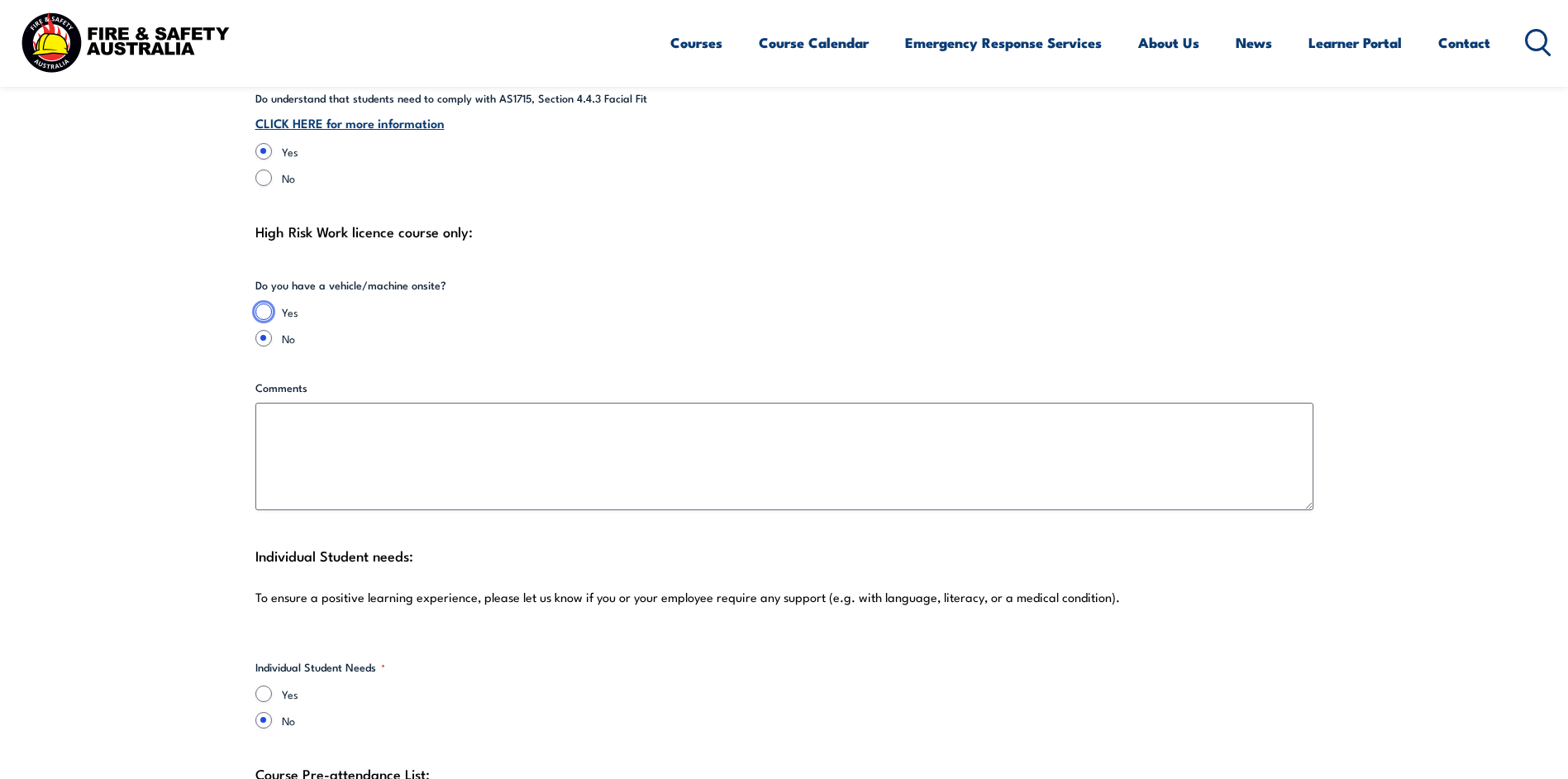
click at [262, 303] on input "Yes" at bounding box center [263, 311] width 16 height 16
radio input "true"
click at [265, 330] on input "No" at bounding box center [263, 337] width 16 height 16
radio input "true"
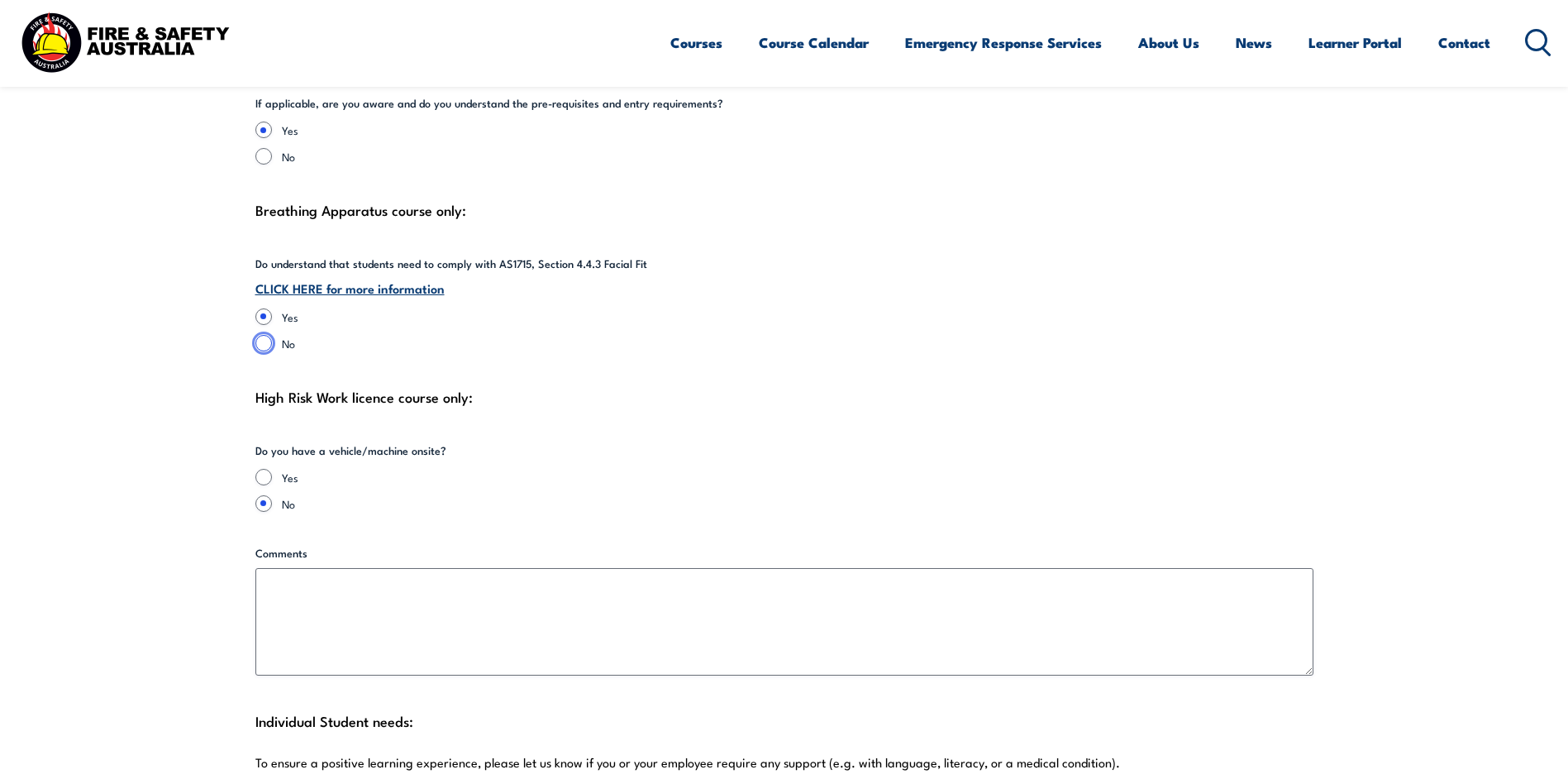
click at [261, 335] on input "No" at bounding box center [263, 343] width 16 height 16
radio input "true"
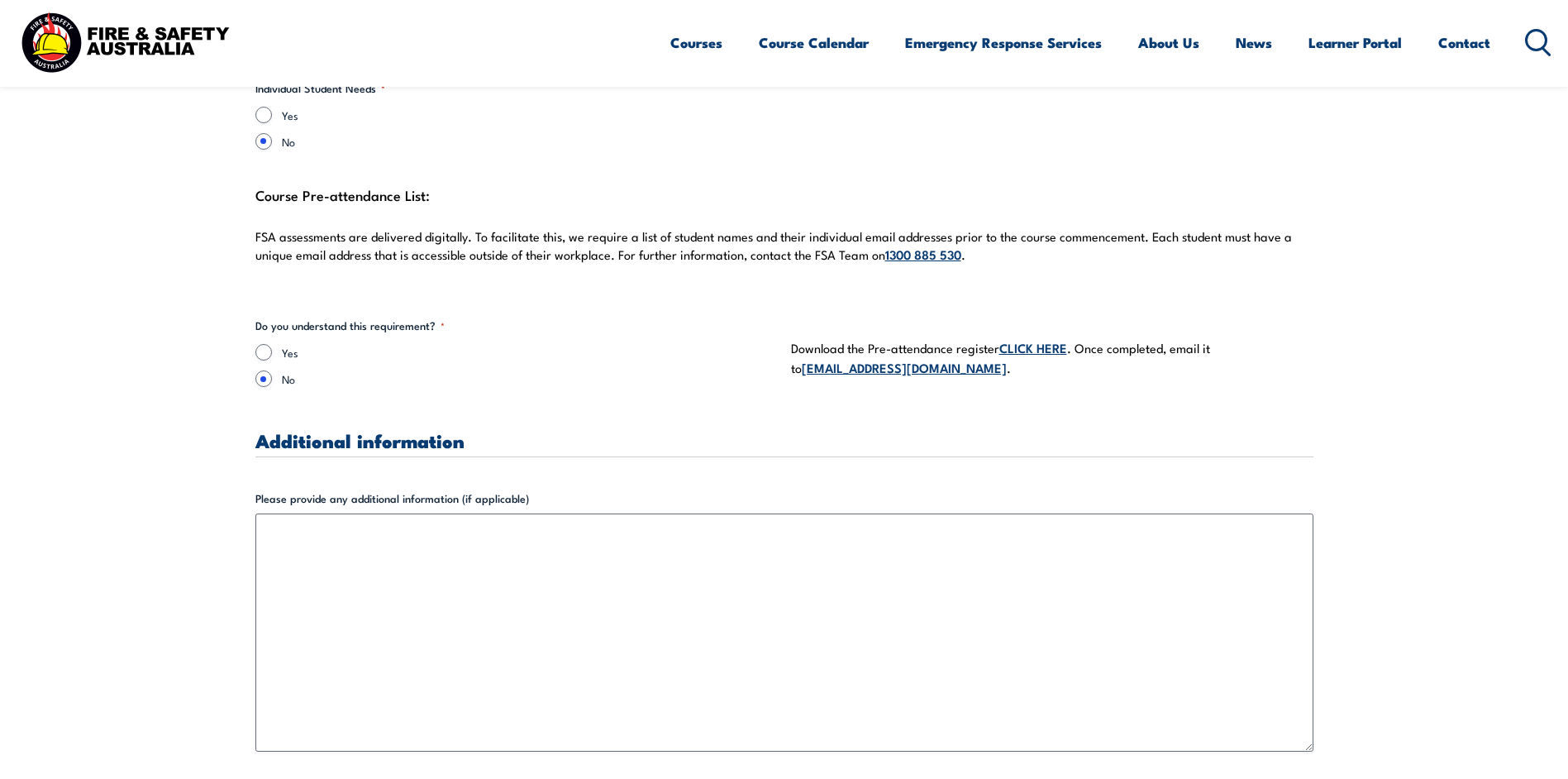
scroll to position [4712, 0]
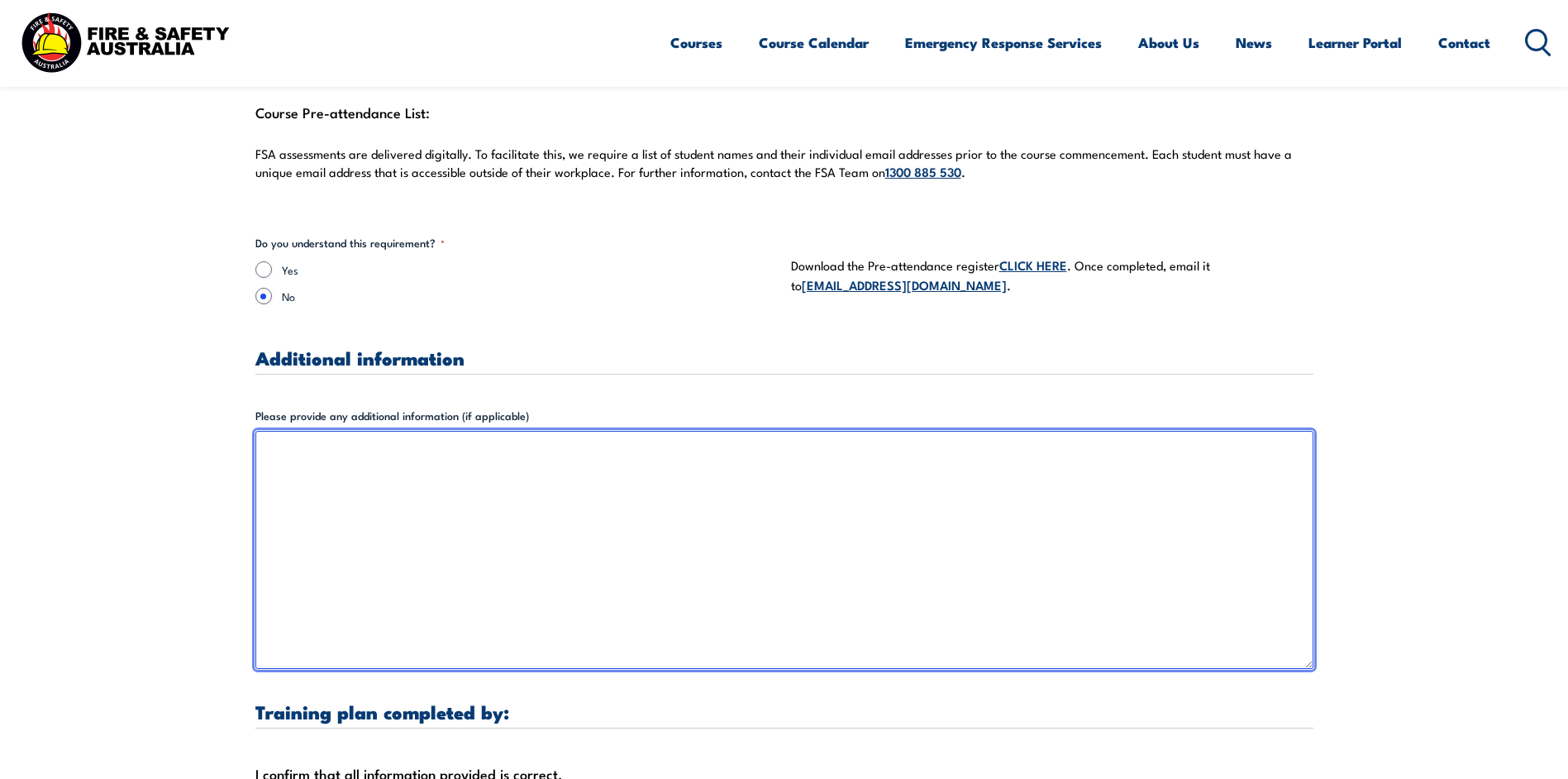
click at [306, 441] on textarea "Please provide any additional information (if applicable)" at bounding box center [784, 549] width 1058 height 238
type textarea "We do not usually"
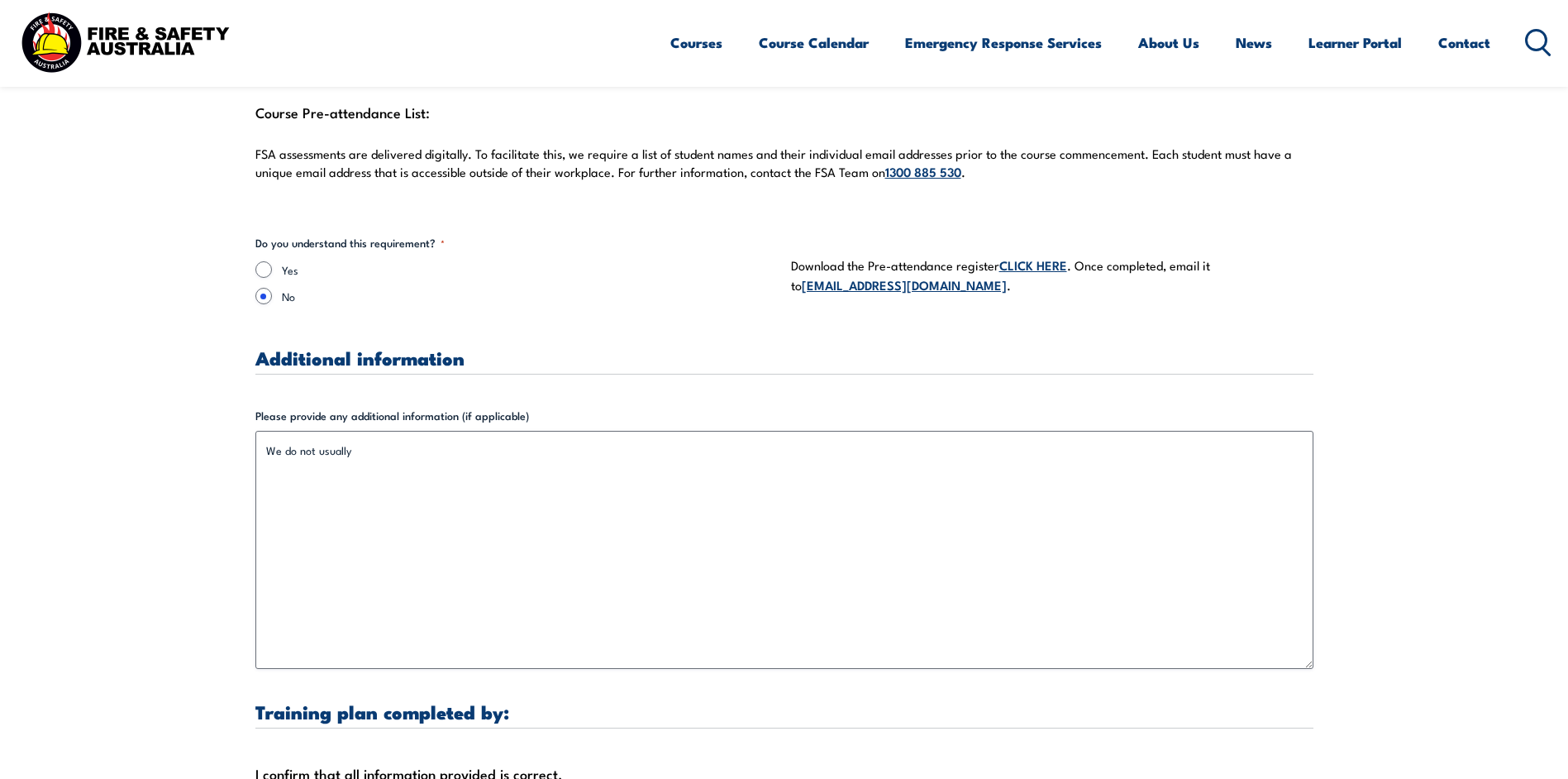
click at [1034, 256] on link "CLICK HERE" at bounding box center [1033, 264] width 68 height 18
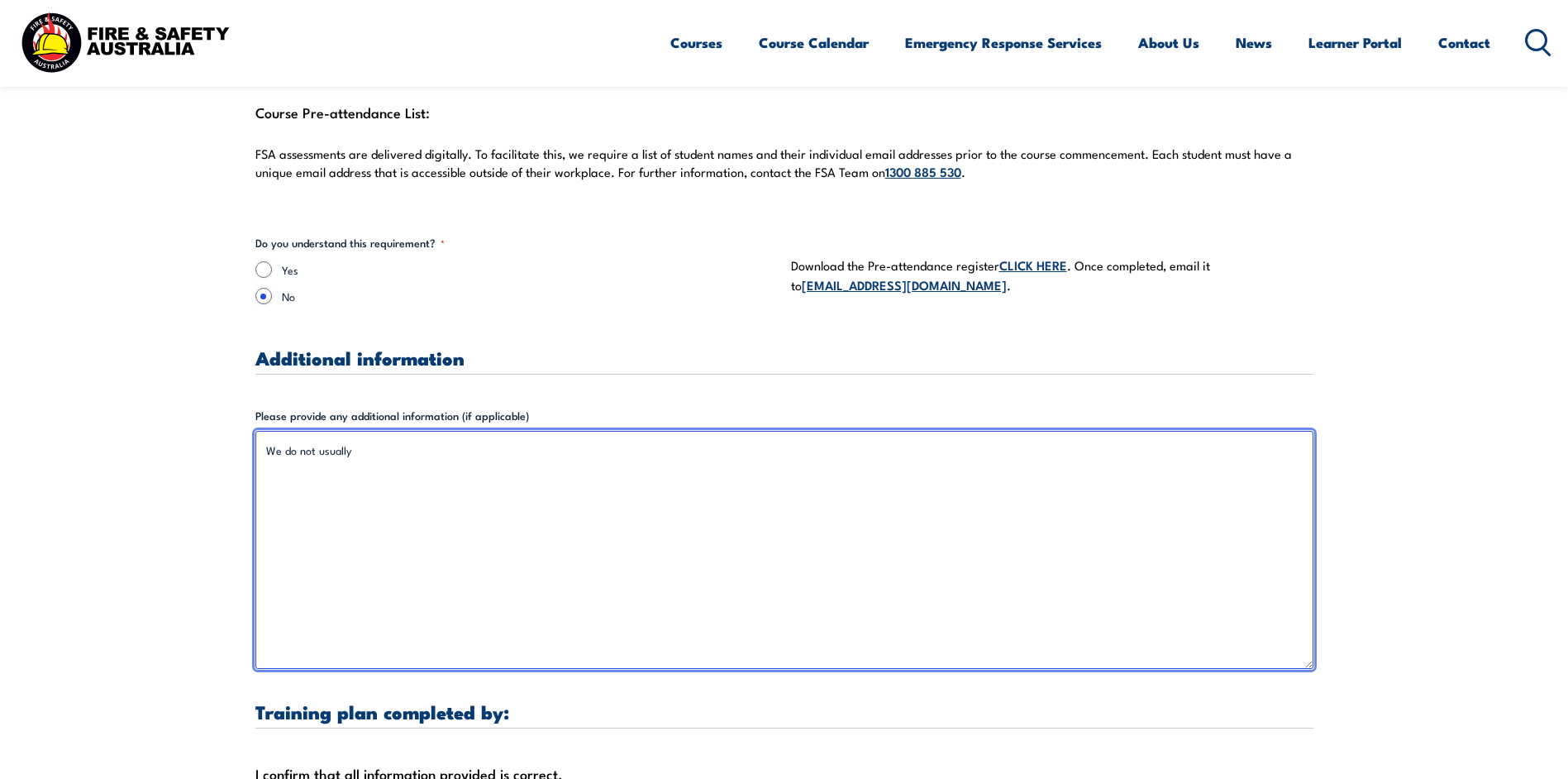
click at [378, 431] on textarea "We do not usually" at bounding box center [784, 549] width 1058 height 238
click at [363, 432] on textarea "We do not usually" at bounding box center [784, 549] width 1058 height 238
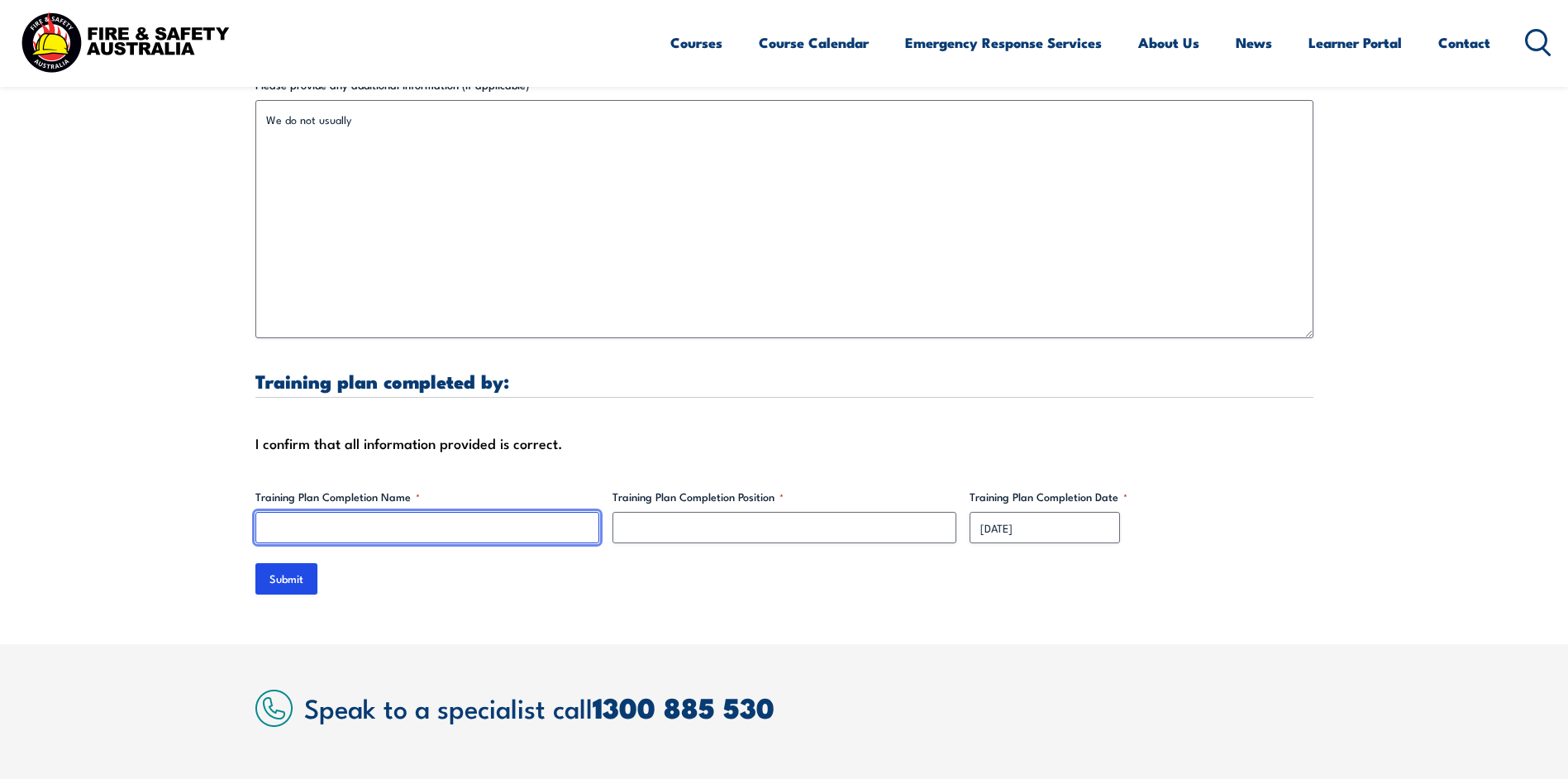
click at [314, 511] on input "Training Plan Completion Name *" at bounding box center [427, 527] width 343 height 31
type input "[PERSON_NAME]"
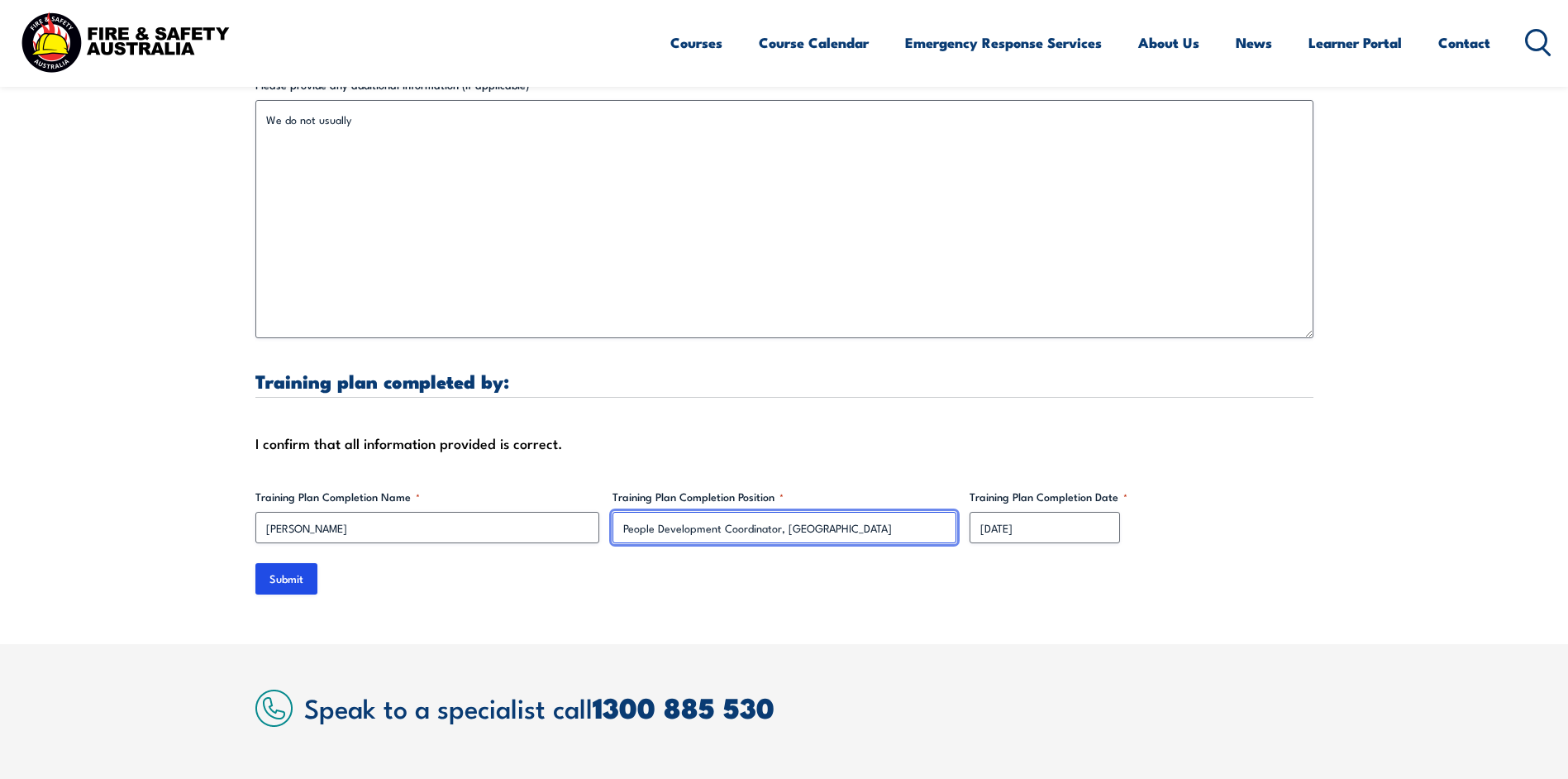
scroll to position [4712, 0]
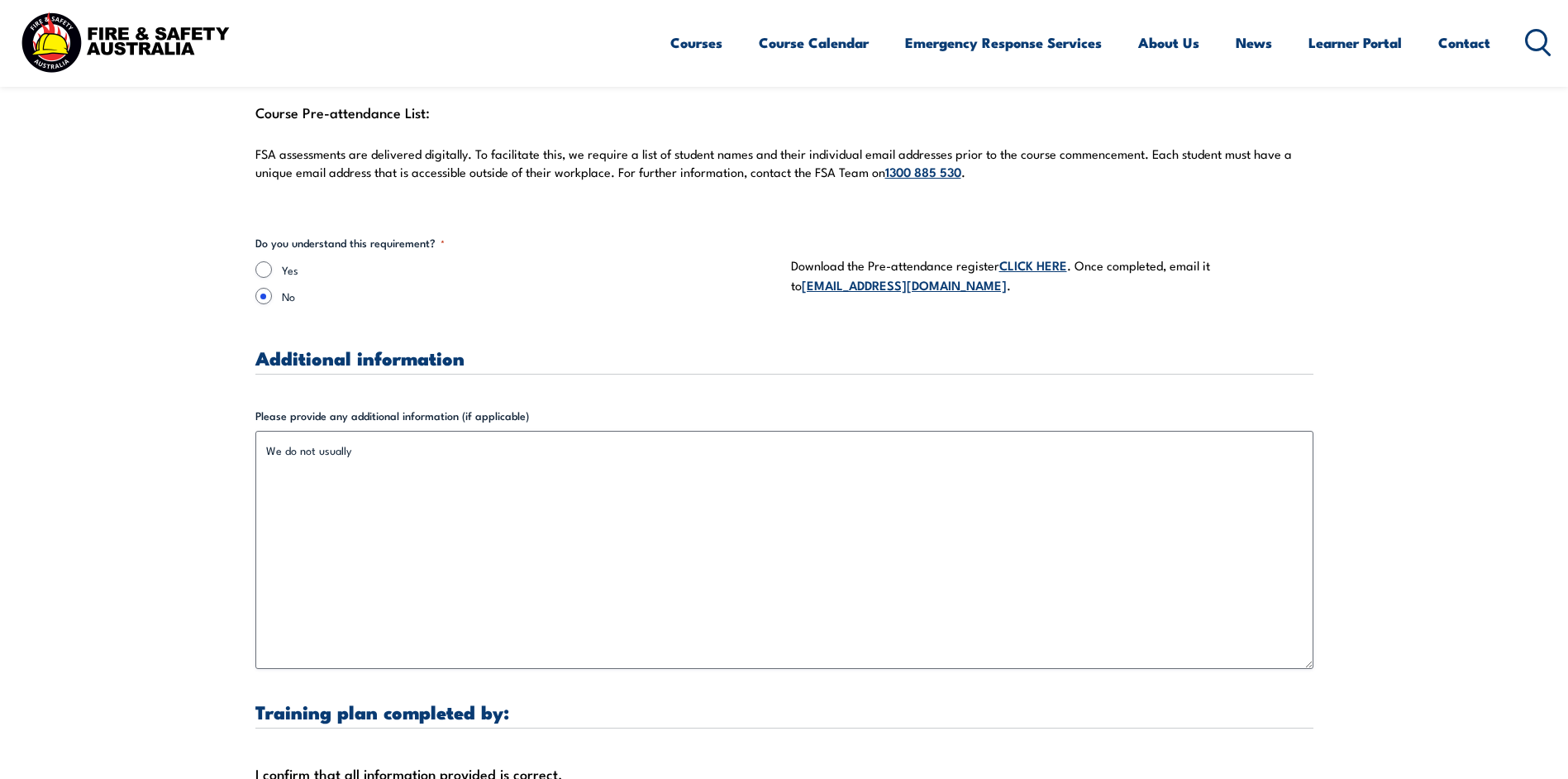
type input "People Development Coordinator, [GEOGRAPHIC_DATA]"
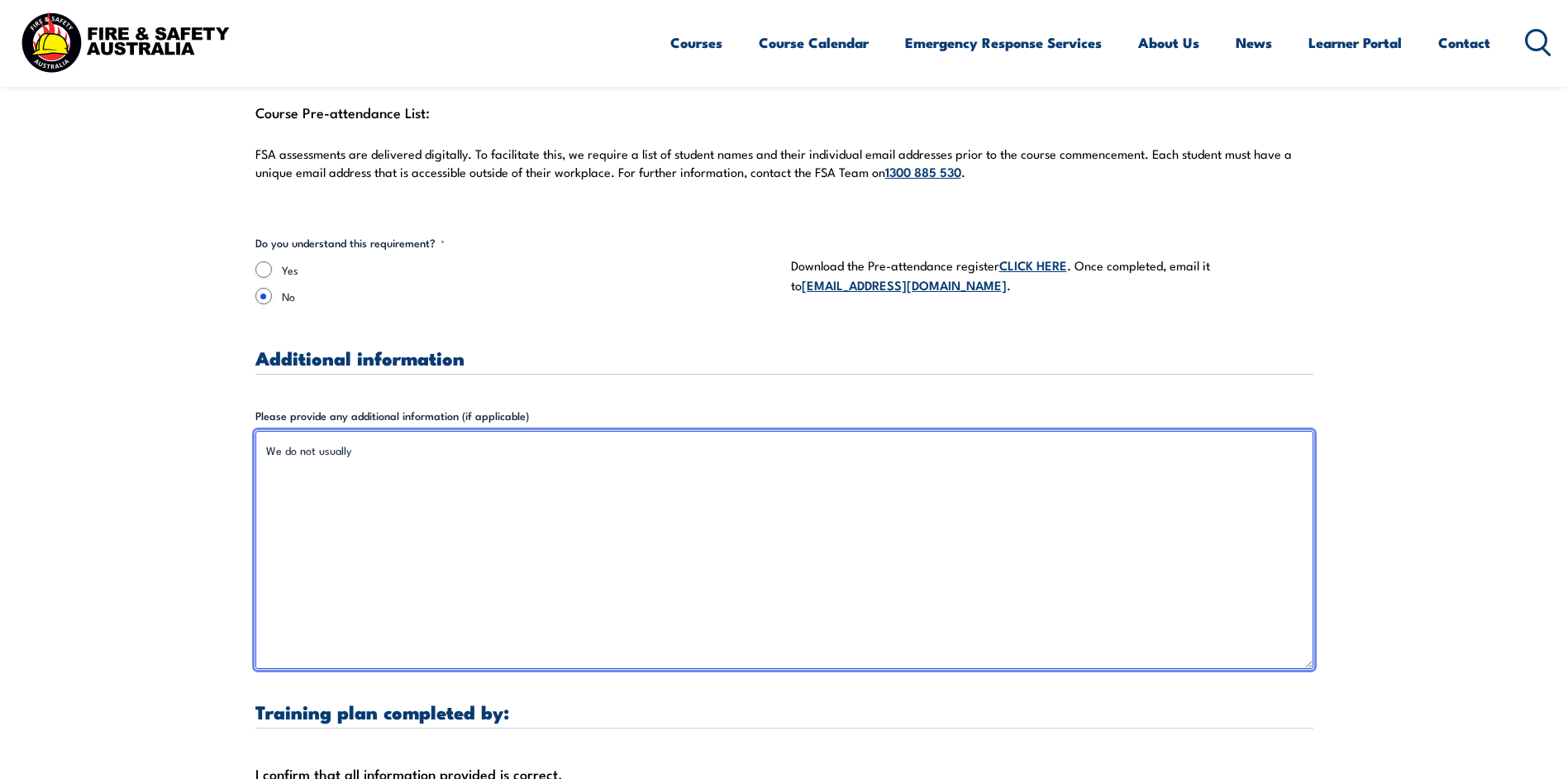
drag, startPoint x: 364, startPoint y: 436, endPoint x: 250, endPoint y: 429, distance: 114.2
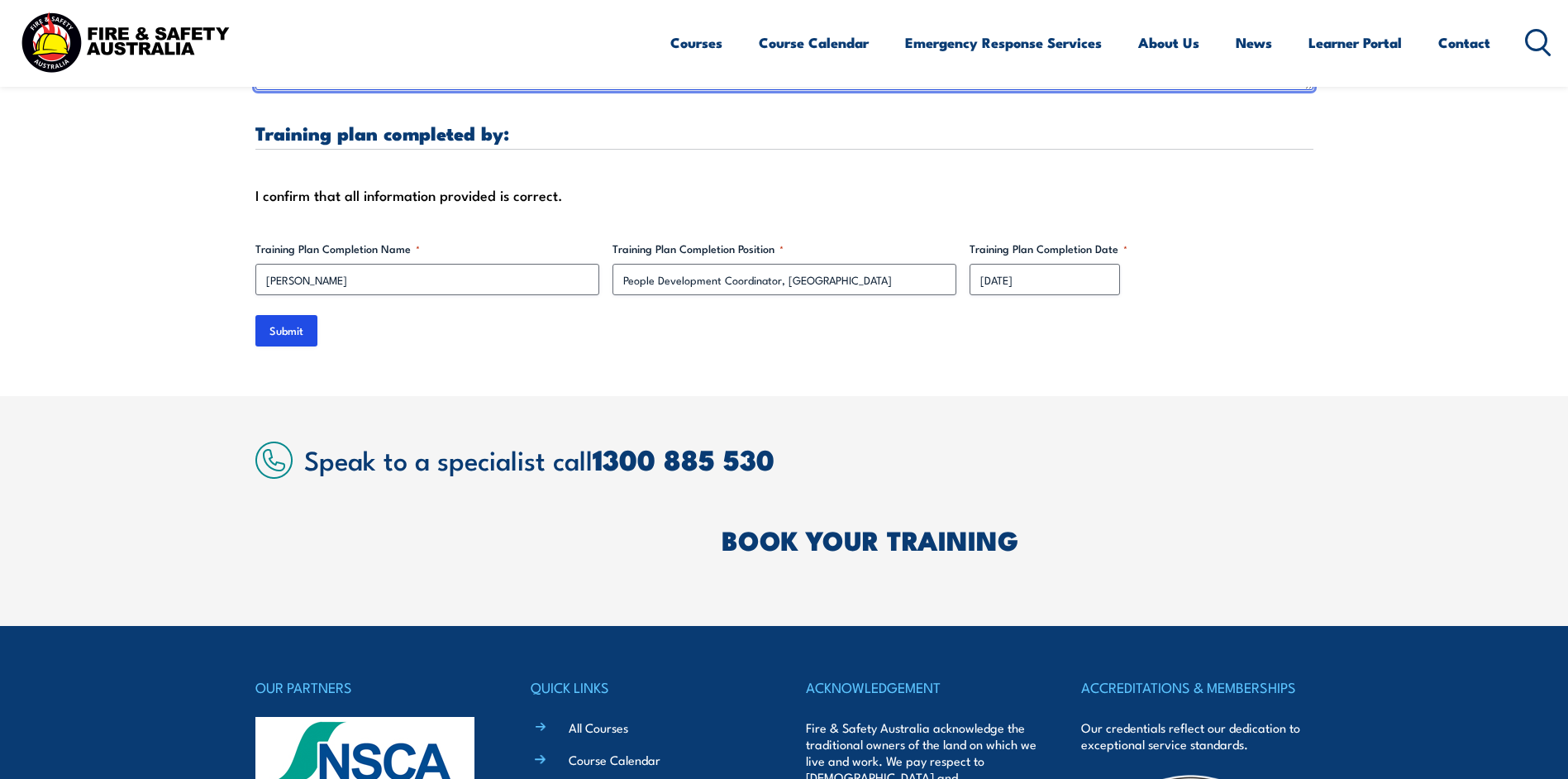
scroll to position [5373, 0]
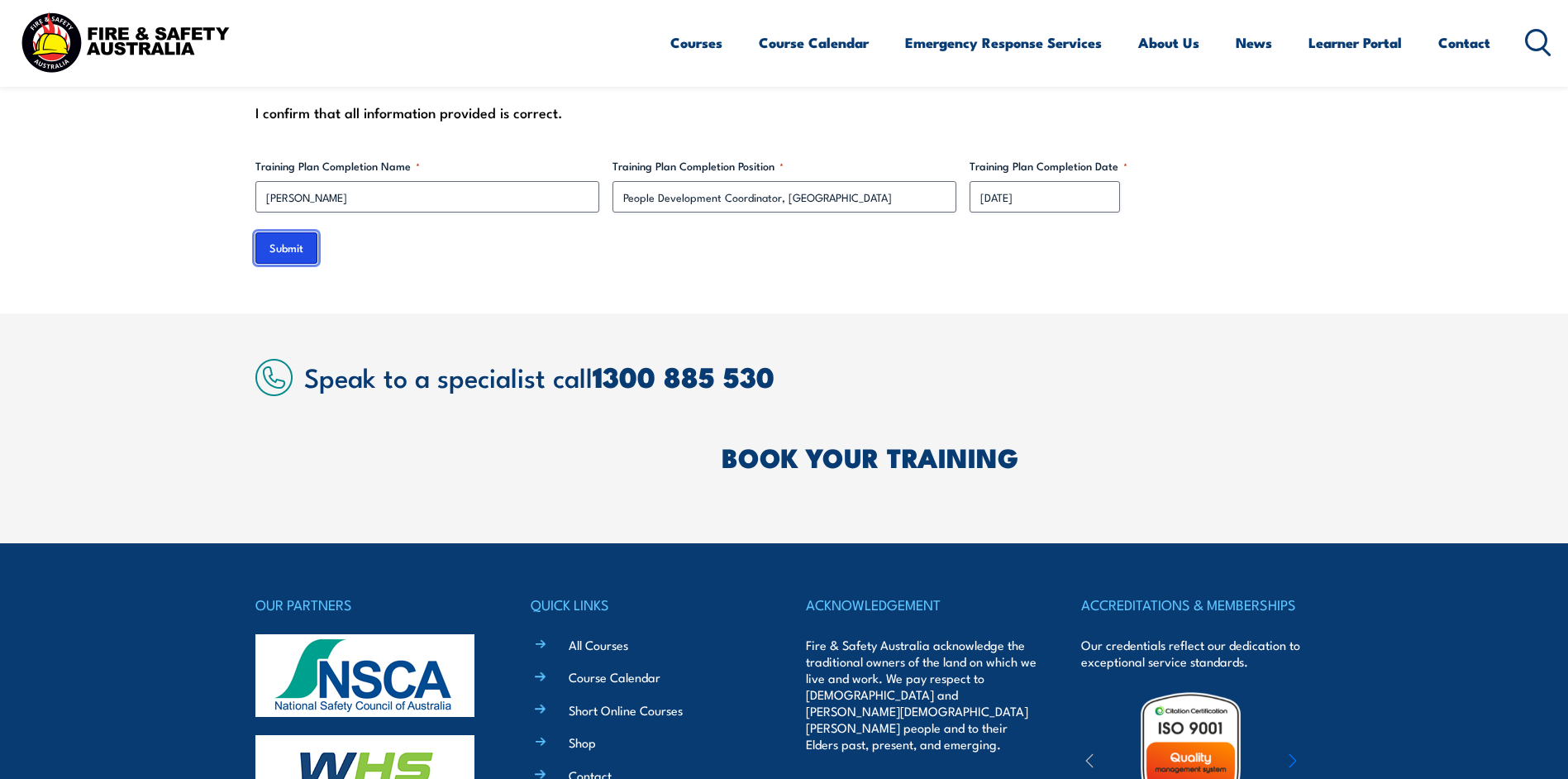
click at [280, 232] on input "Submit" at bounding box center [287, 248] width 62 height 31
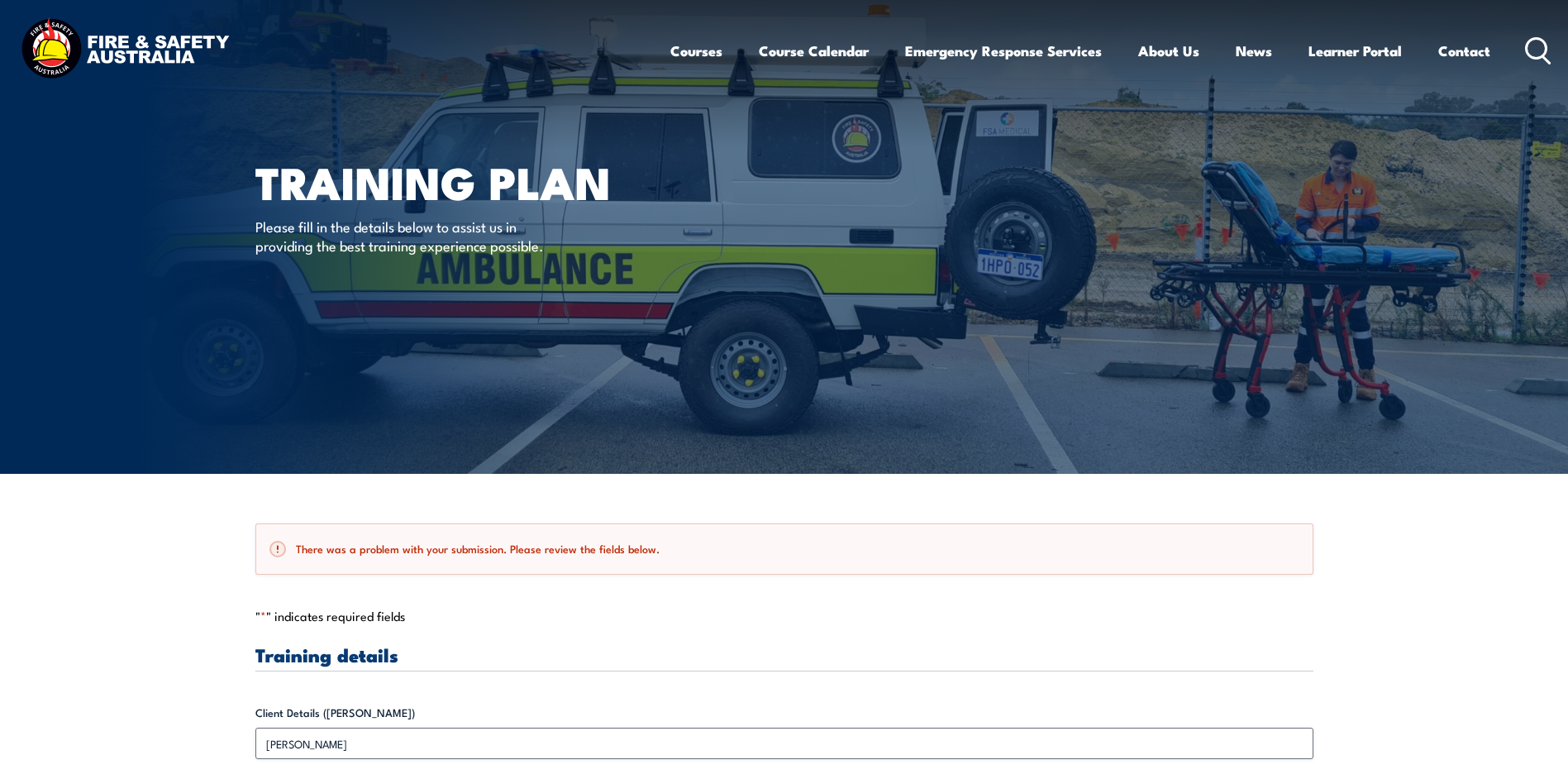
scroll to position [0, 0]
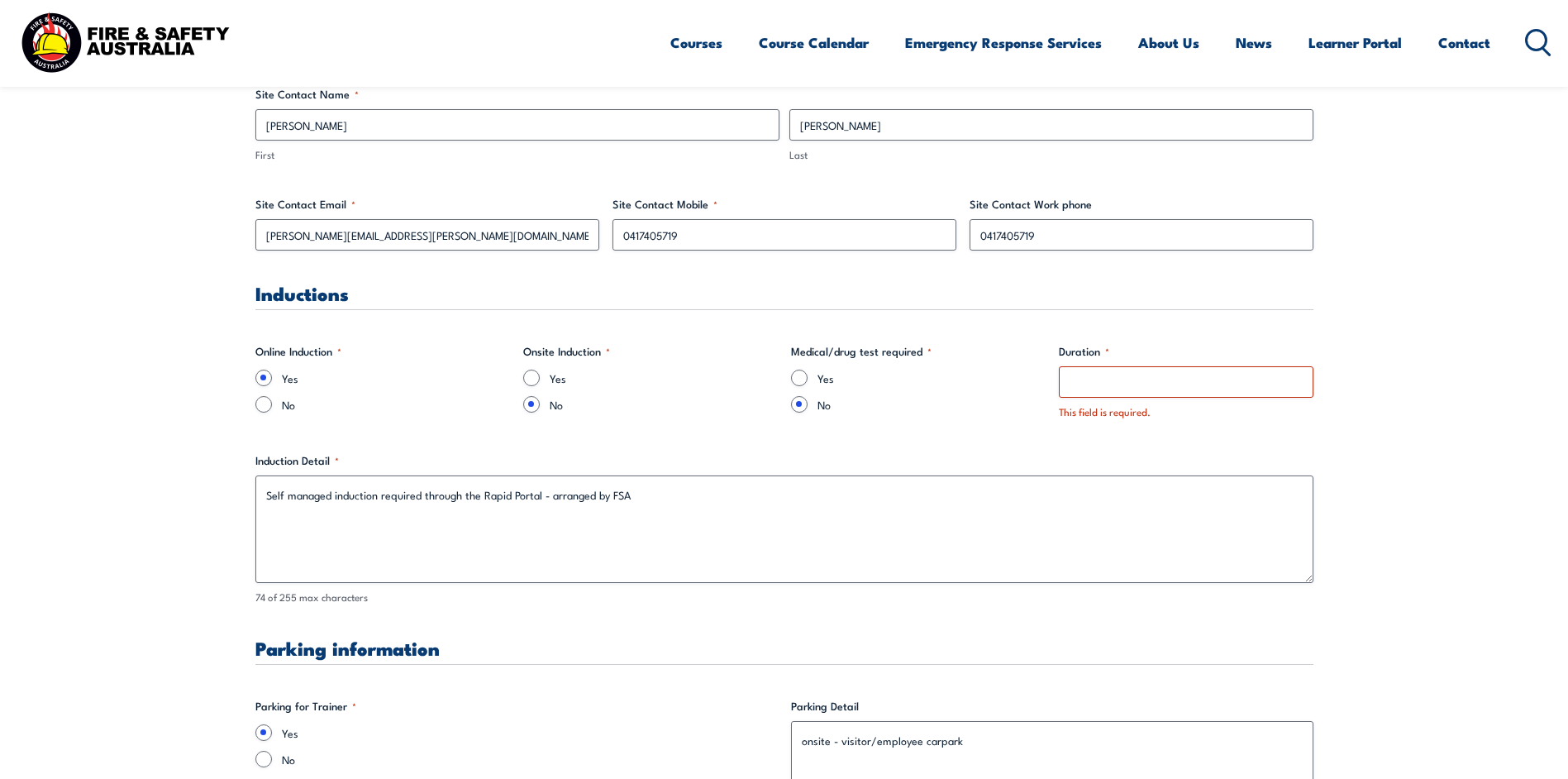
scroll to position [909, 0]
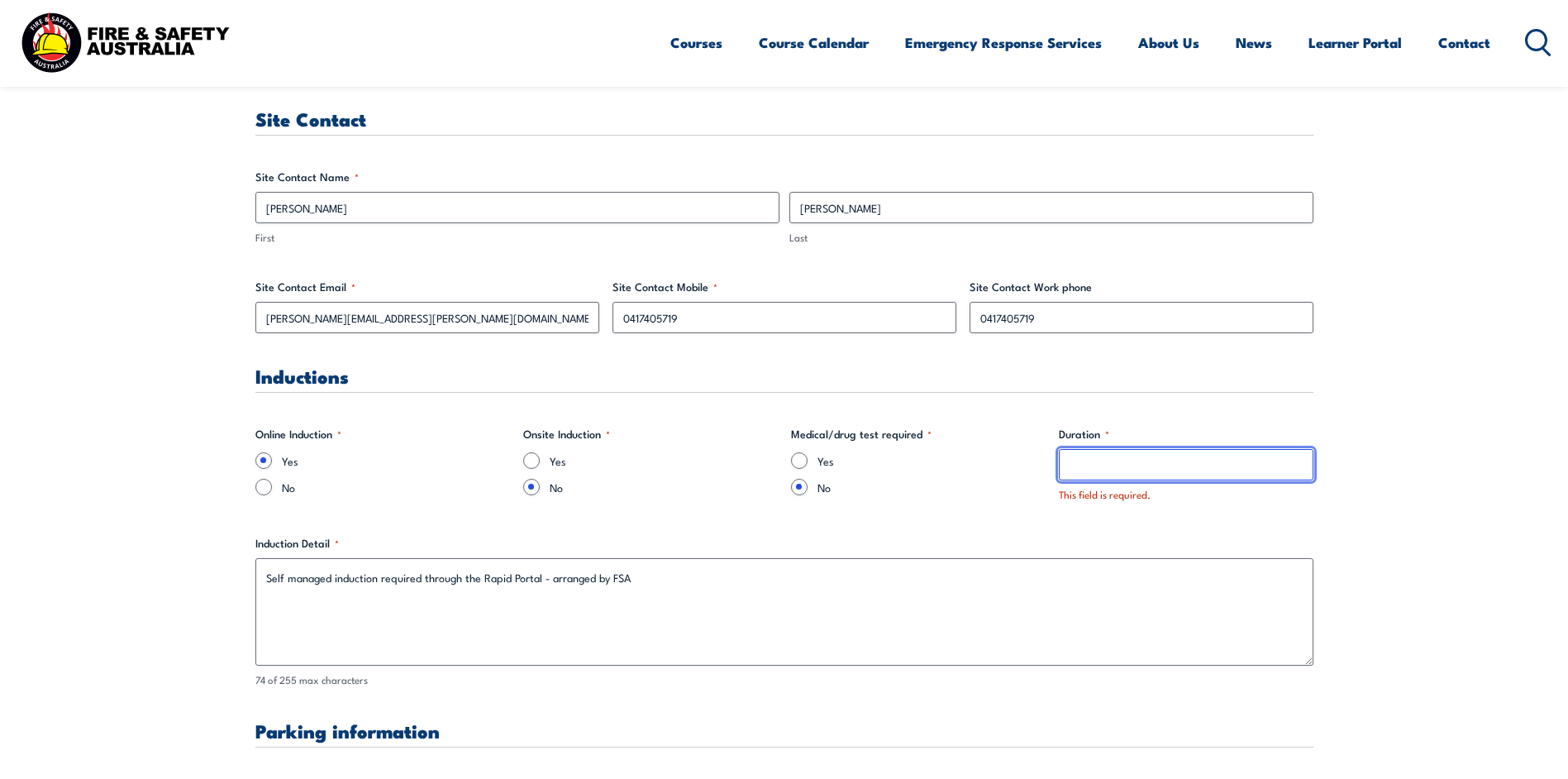
click at [1096, 462] on input "Duration *" at bounding box center [1186, 464] width 255 height 31
type input "1"
drag, startPoint x: 1113, startPoint y: 466, endPoint x: 1081, endPoint y: 466, distance: 32.0
click at [1081, 466] on input "80min" at bounding box center [1186, 464] width 255 height 31
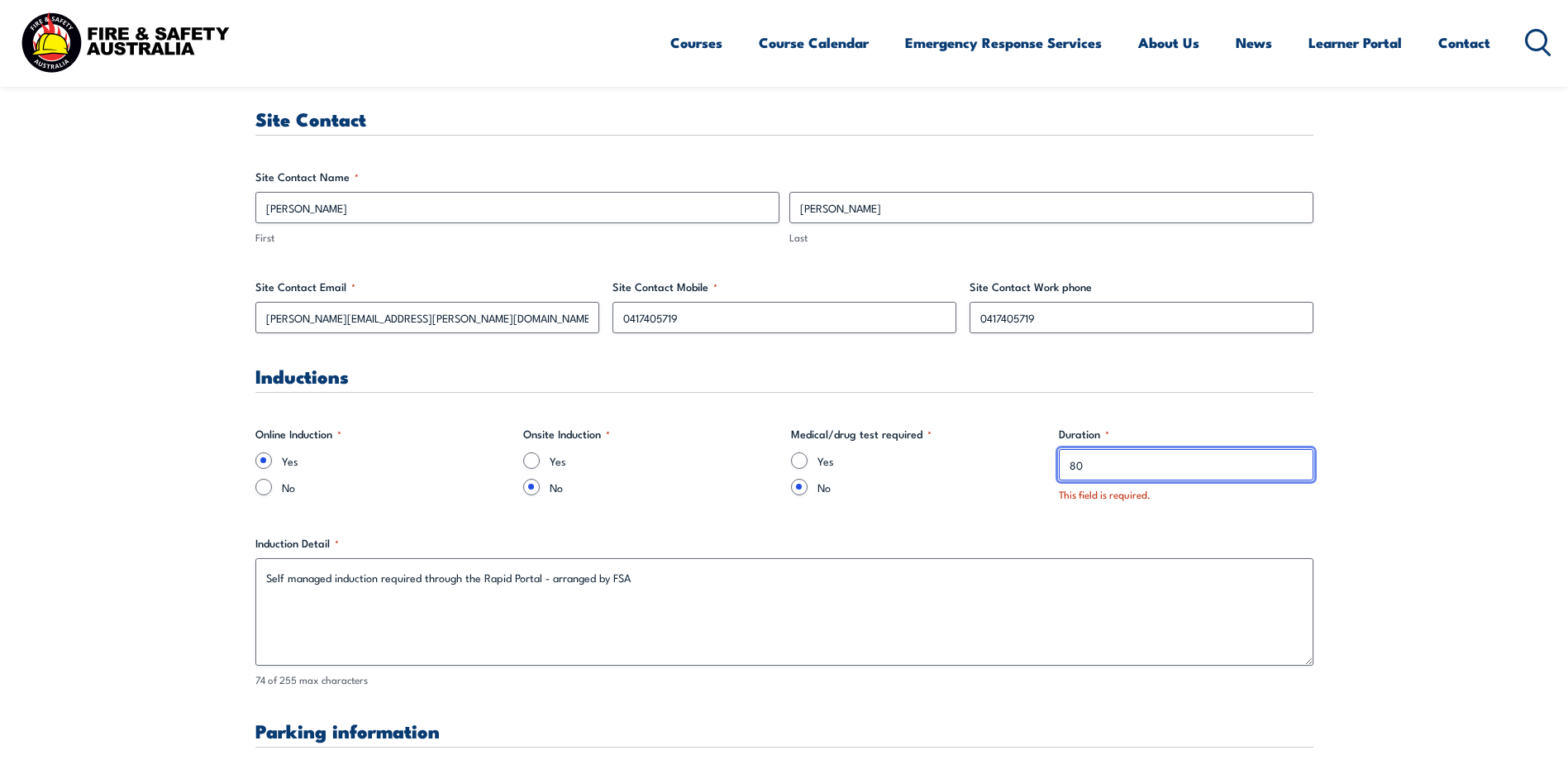
type input "8"
drag, startPoint x: 1106, startPoint y: 468, endPoint x: 1028, endPoint y: 465, distance: 78.1
type input "6"
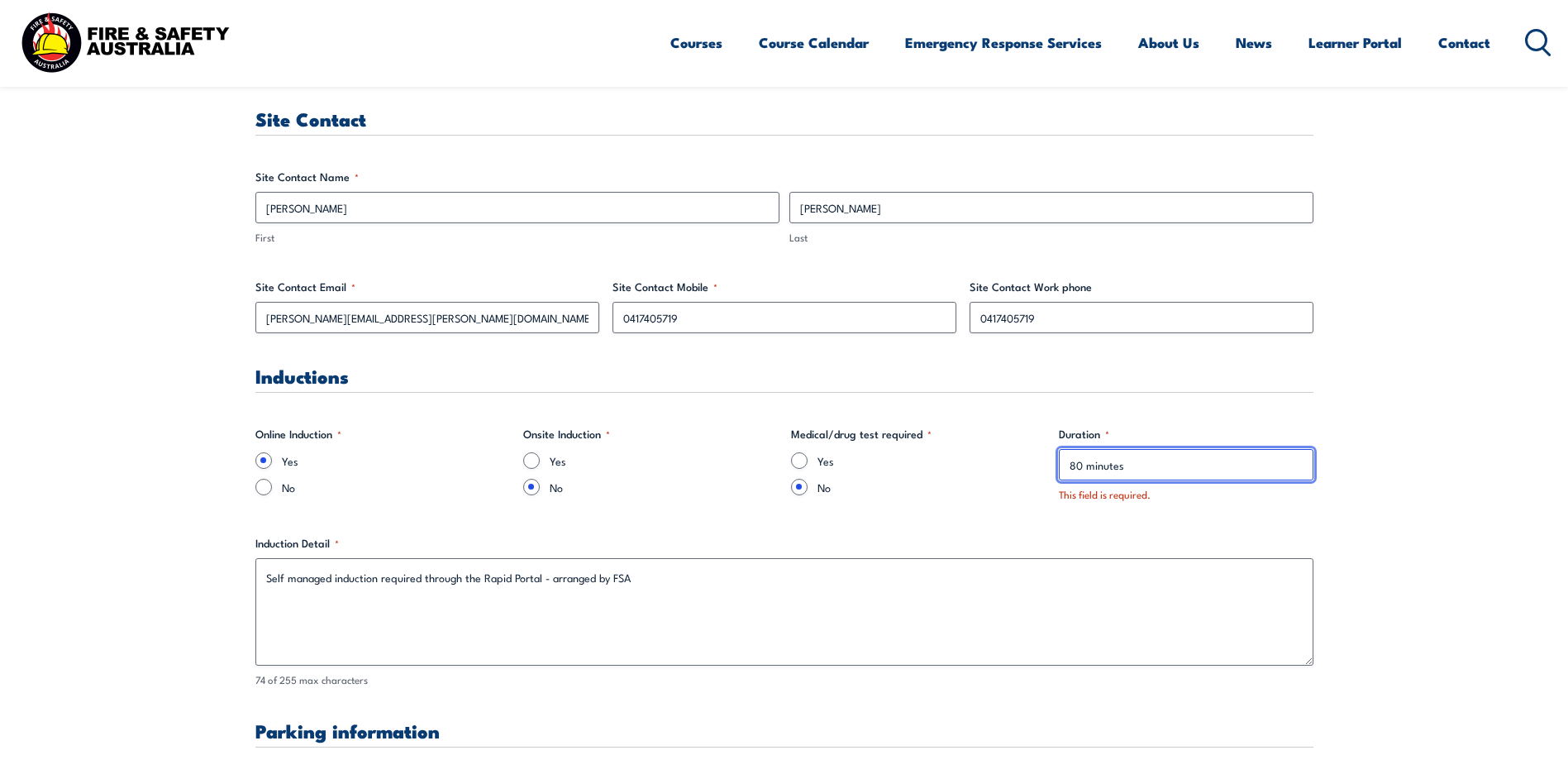
scroll to position [826, 0]
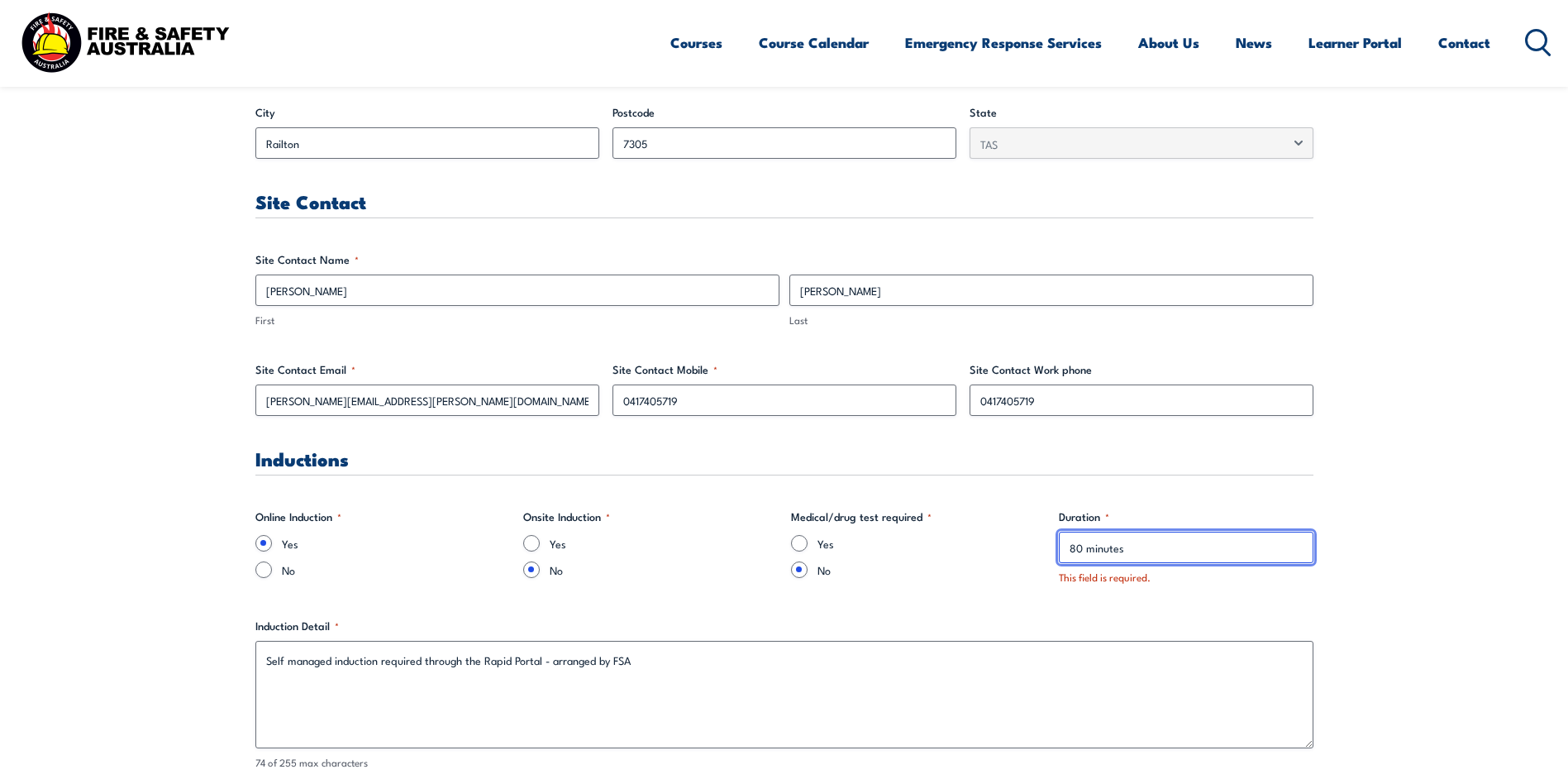
type input "80 minutes"
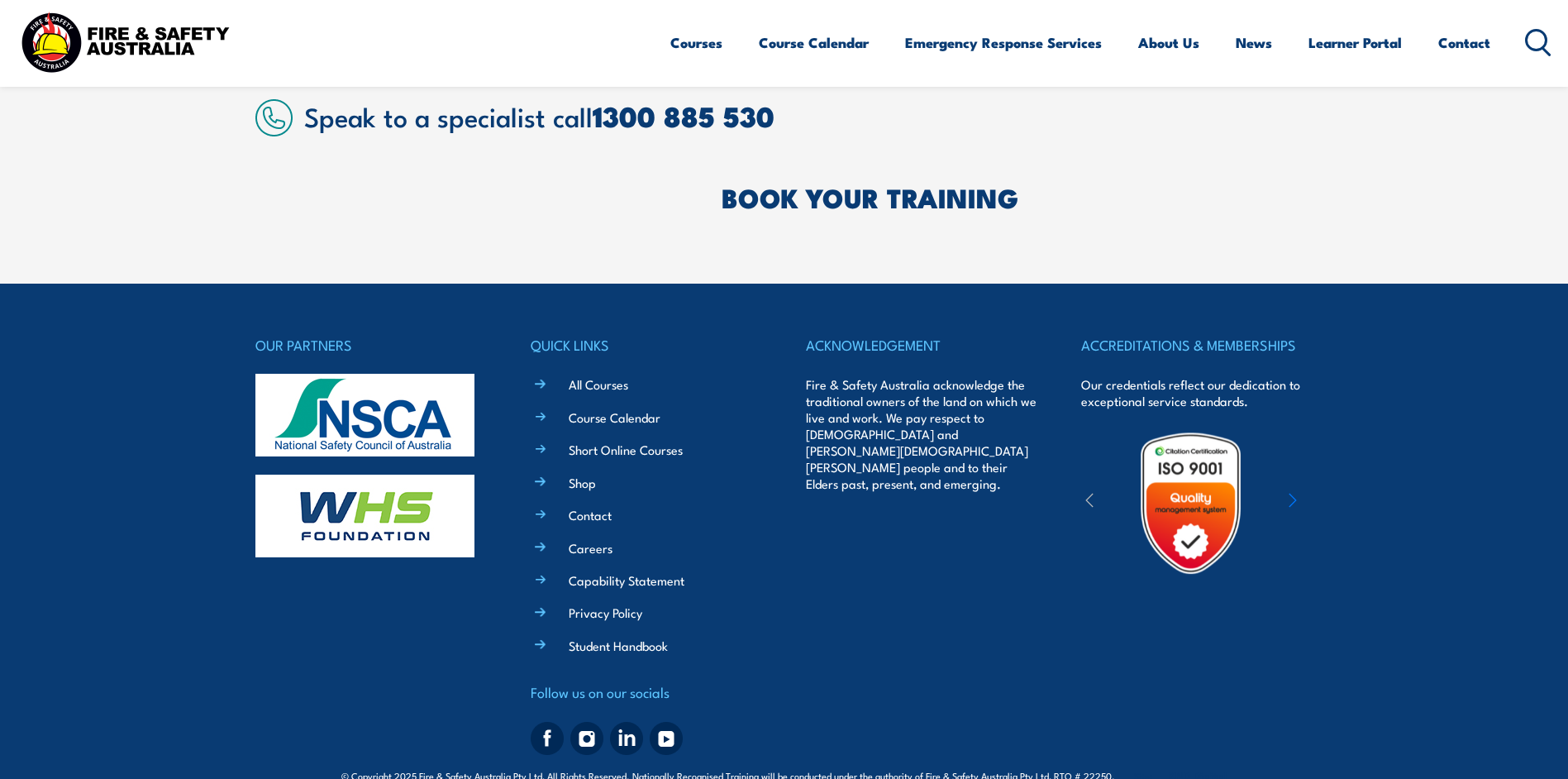
scroll to position [5373, 0]
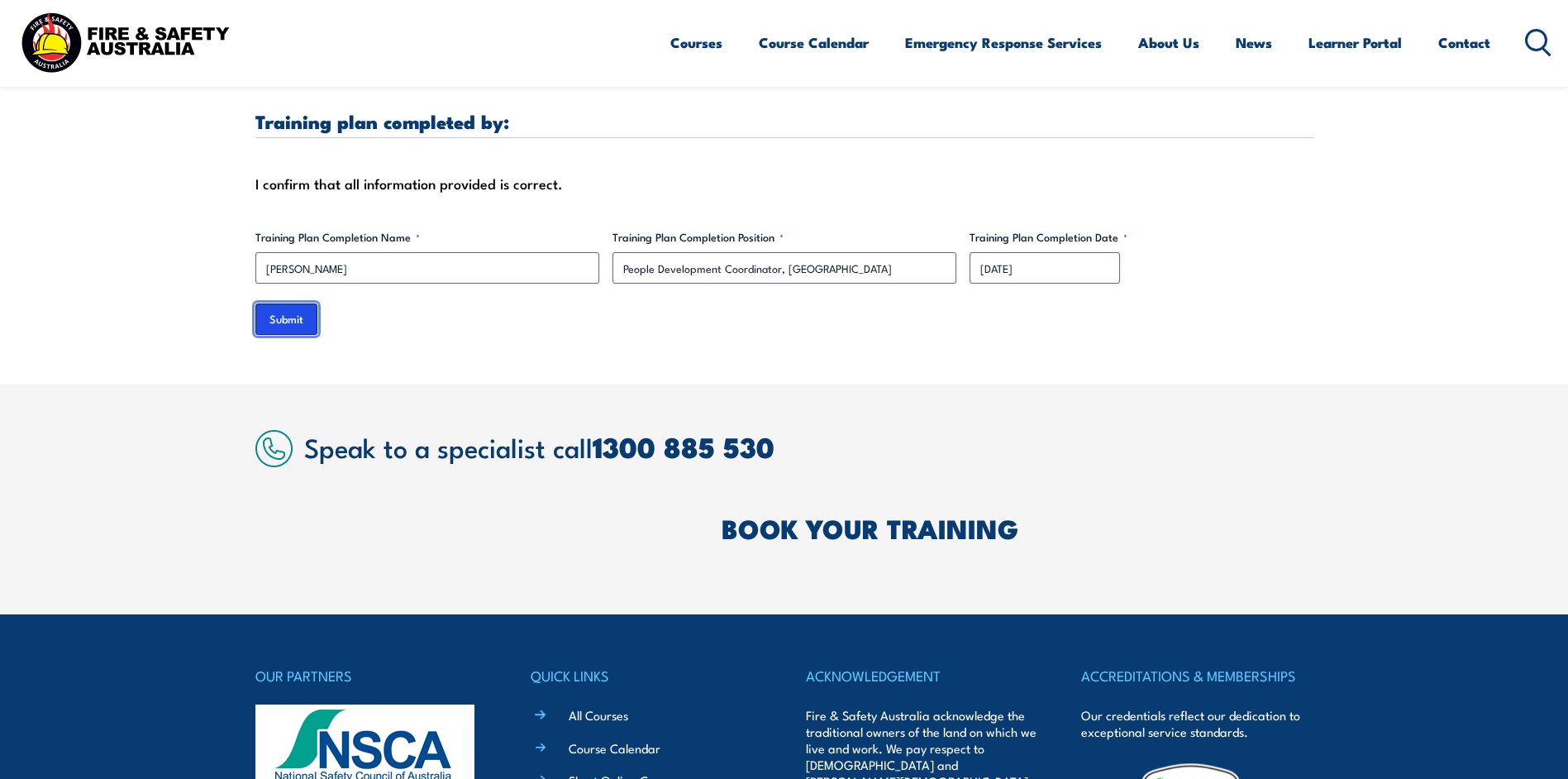
click at [282, 305] on input "Submit" at bounding box center [287, 318] width 62 height 31
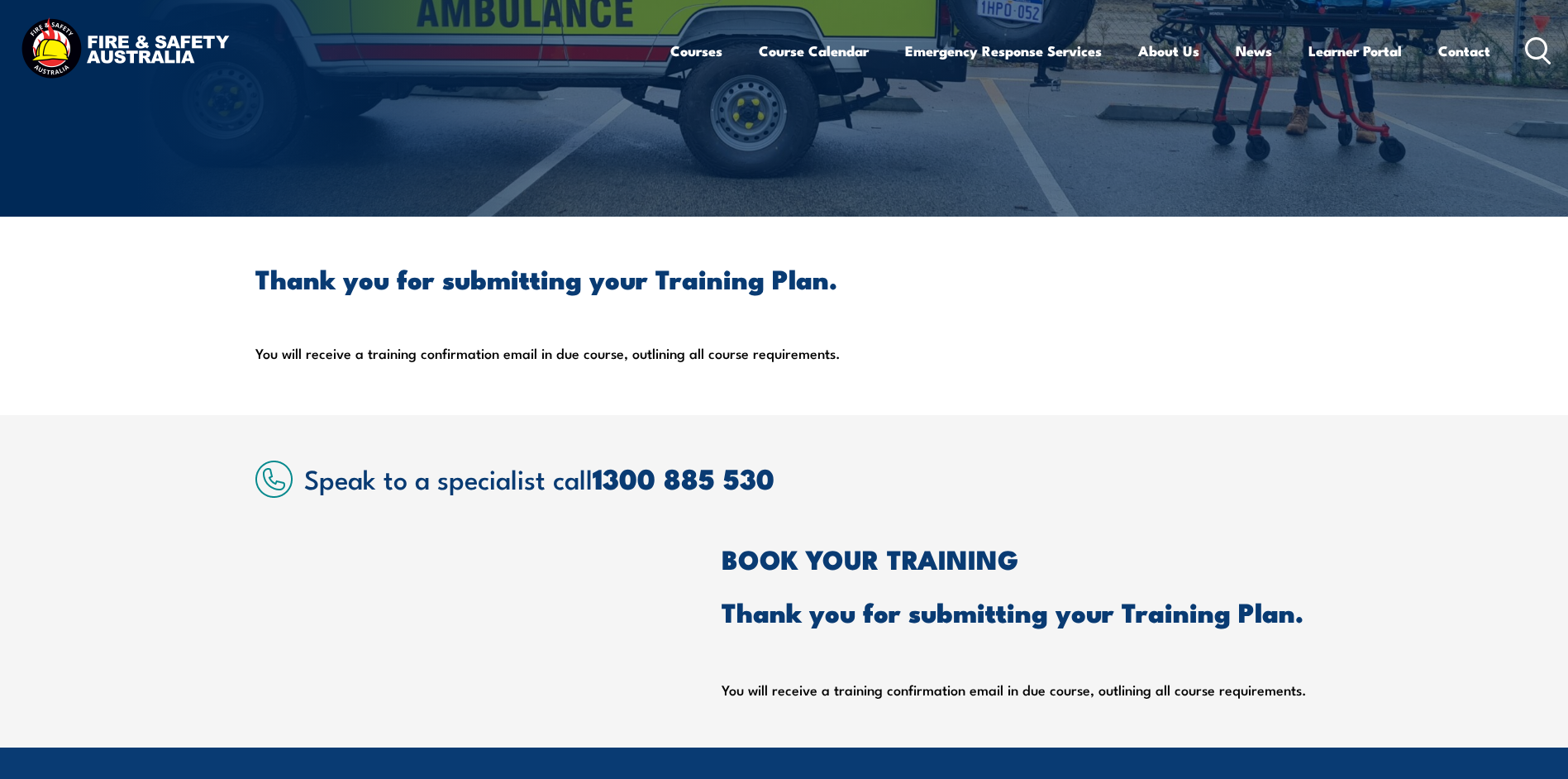
scroll to position [0, 0]
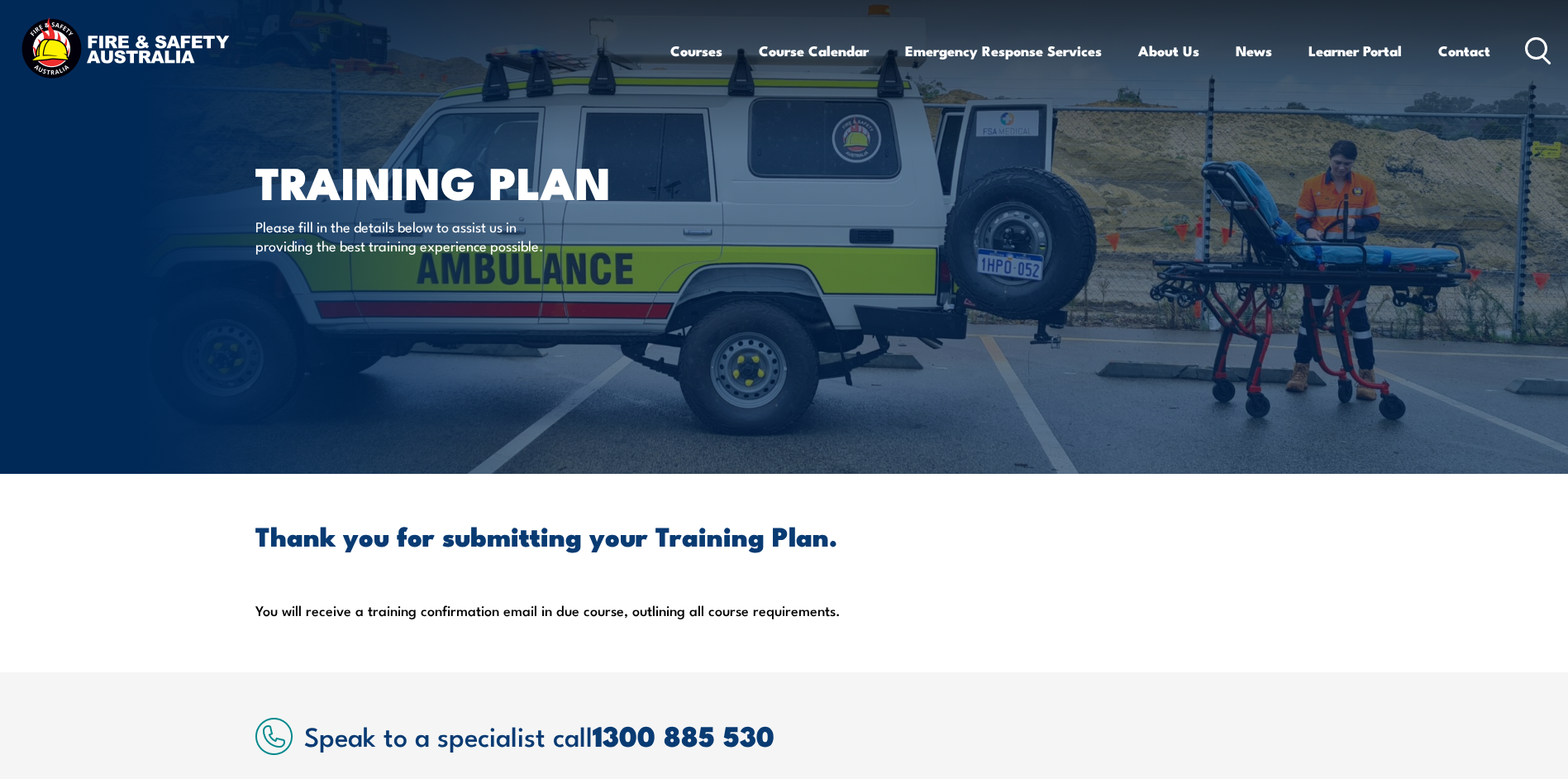
click at [1040, 578] on div "Thank you for submitting your Training Plan. You will receive a training confir…" at bounding box center [784, 572] width 1058 height 99
click at [1054, 387] on article "Training plan Please fill in the details below to assist us in providing the be…" at bounding box center [784, 237] width 1058 height 473
click at [1097, 319] on article "Training plan Please fill in the details below to assist us in providing the be…" at bounding box center [784, 237] width 1058 height 473
